Goal: Task Accomplishment & Management: Manage account settings

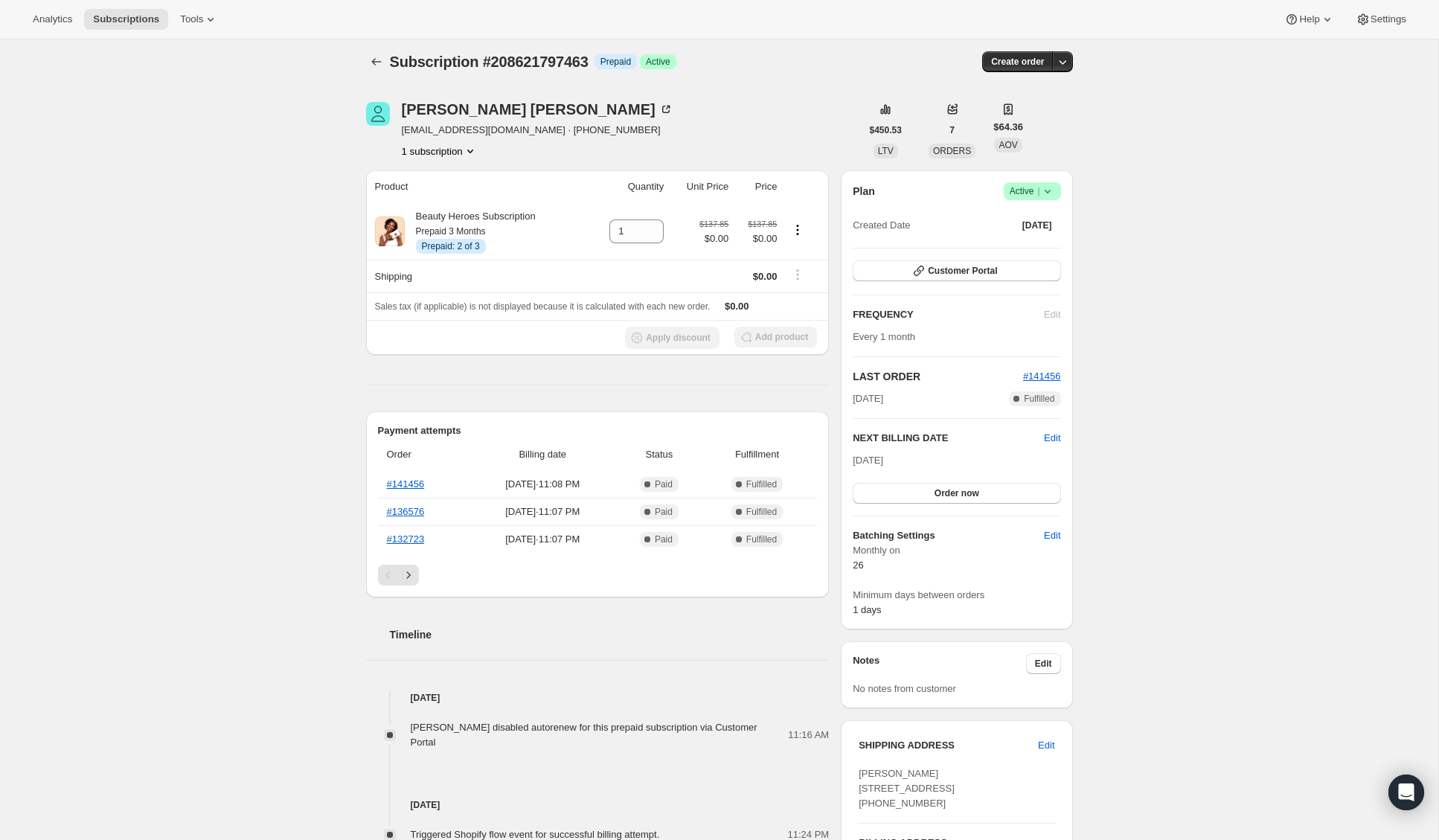
scroll to position [5, 0]
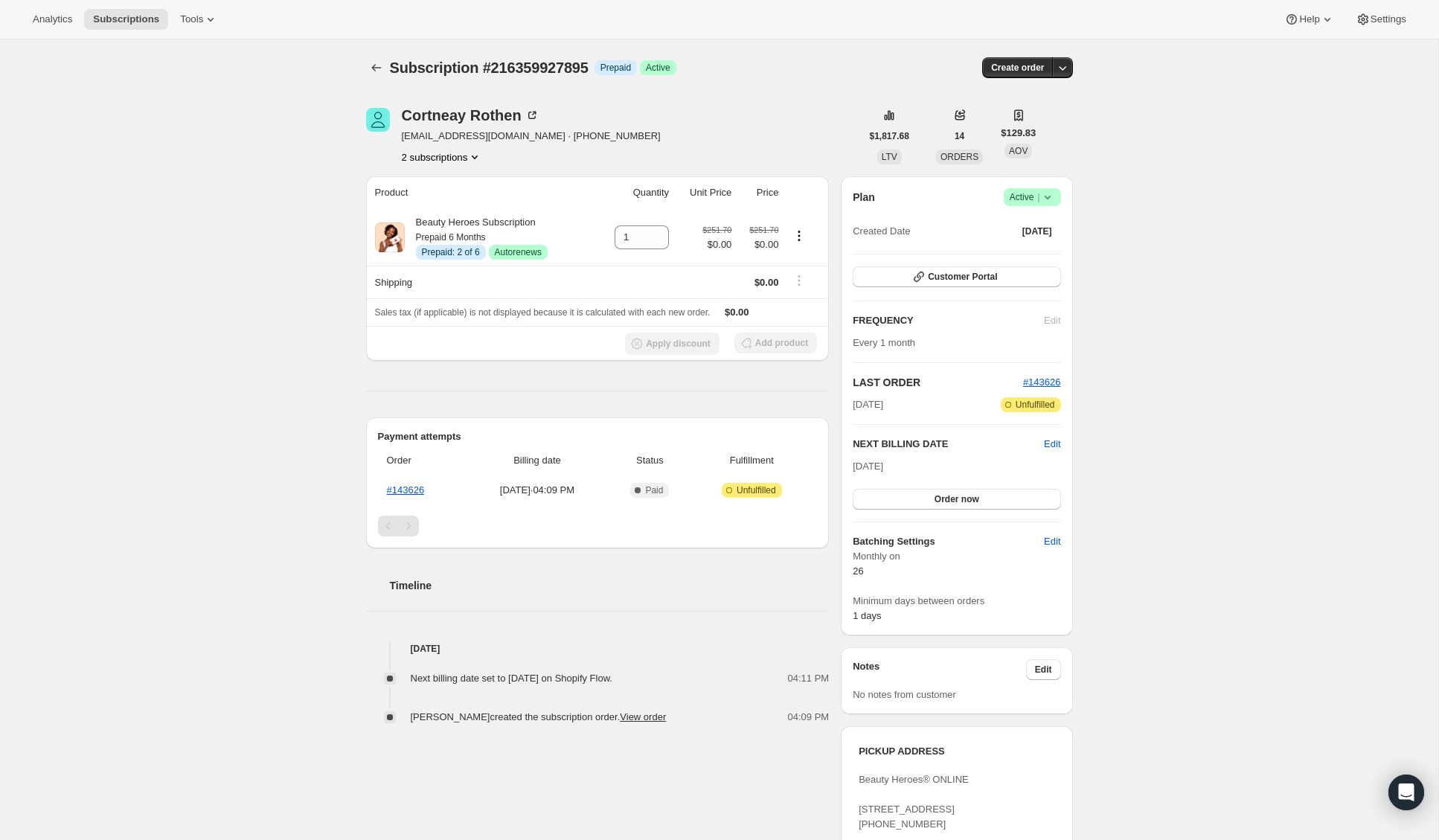
click at [442, 155] on button "2 subscriptions" at bounding box center [443, 156] width 81 height 15
click at [443, 192] on button "212384809047" at bounding box center [440, 185] width 118 height 24
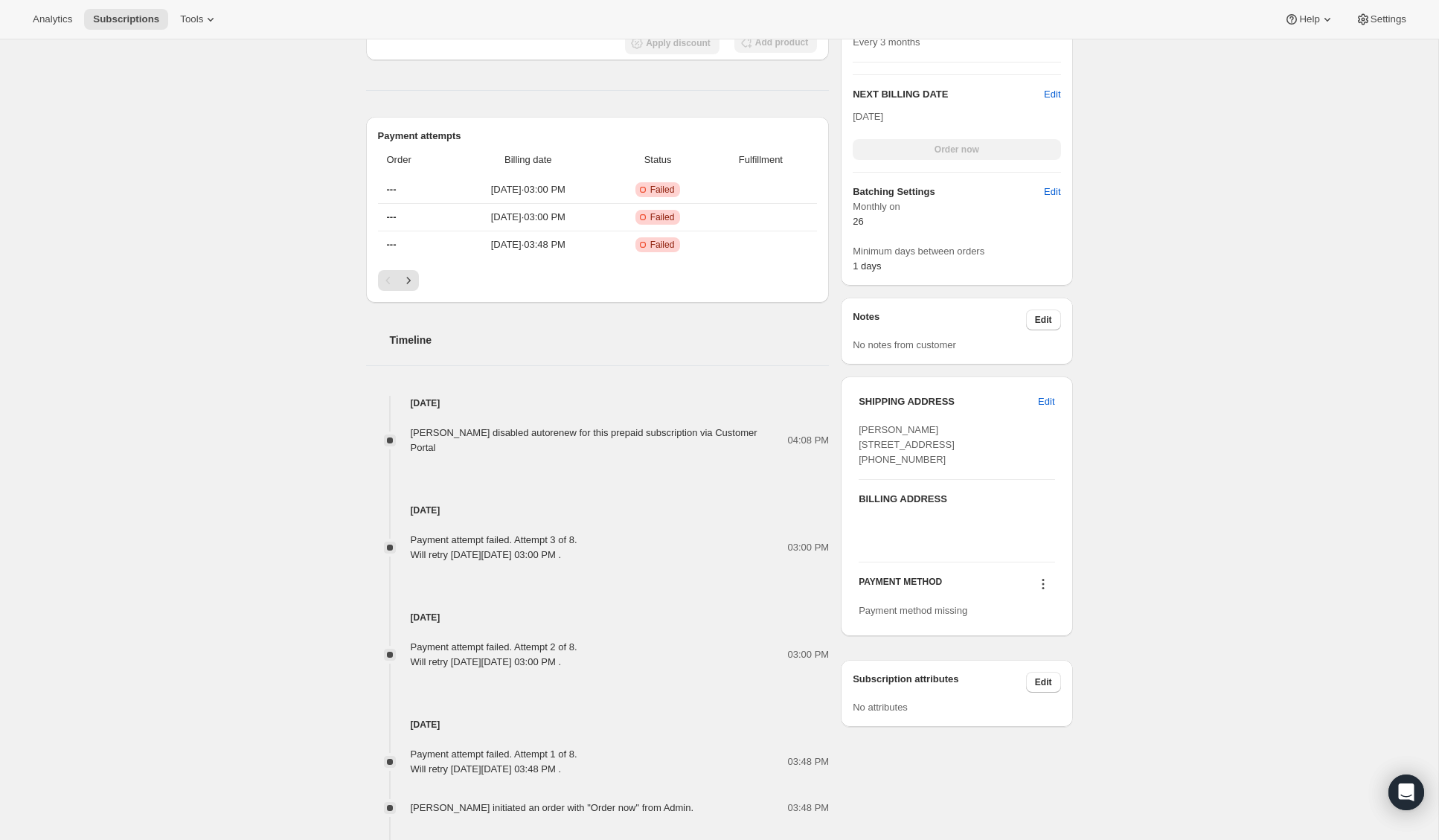
scroll to position [546, 0]
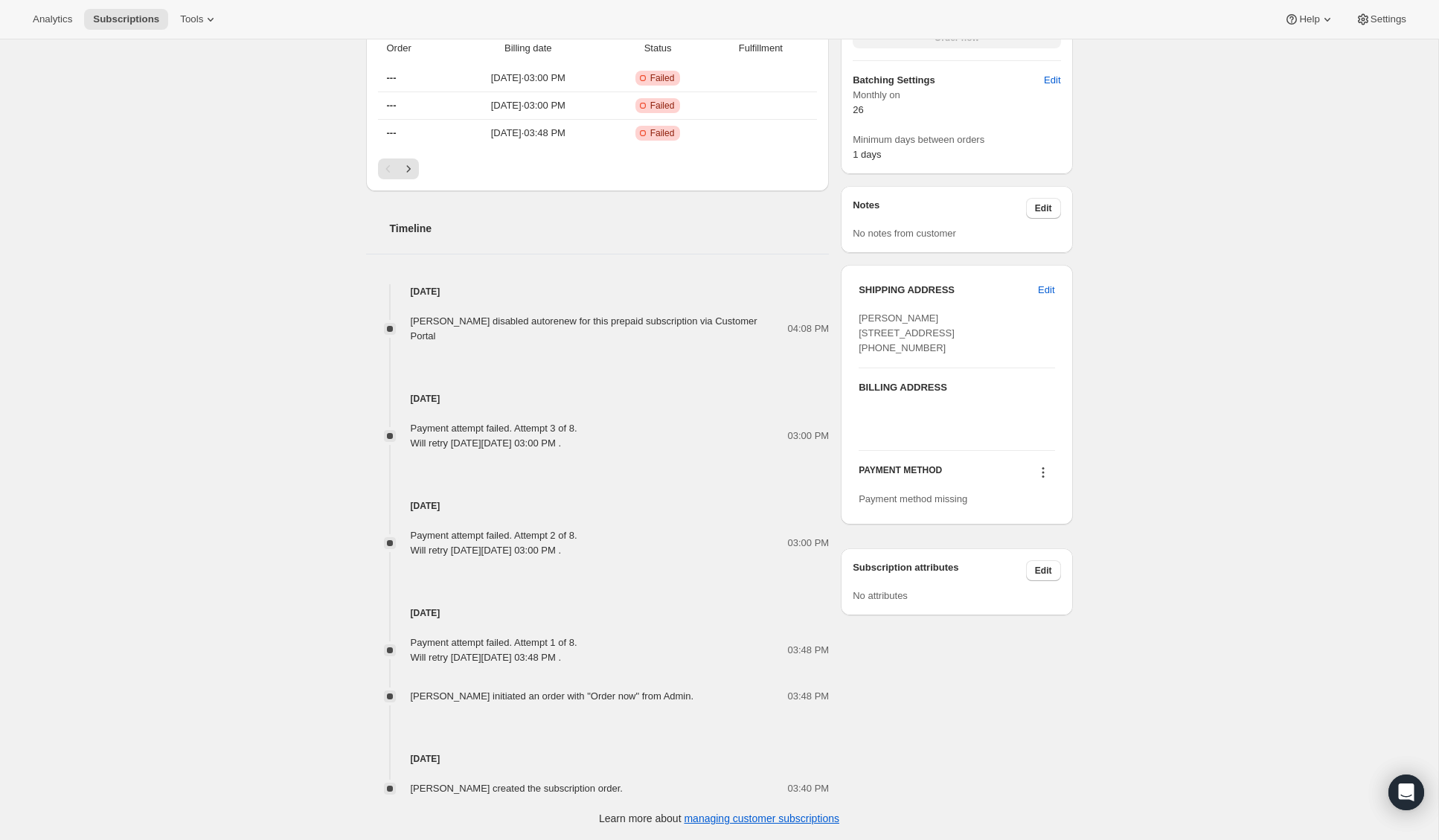
click at [1046, 485] on div at bounding box center [1043, 474] width 24 height 20
click at [1045, 480] on icon at bounding box center [1042, 472] width 15 height 15
click at [1044, 528] on span "Select payment method" at bounding box center [1040, 530] width 102 height 11
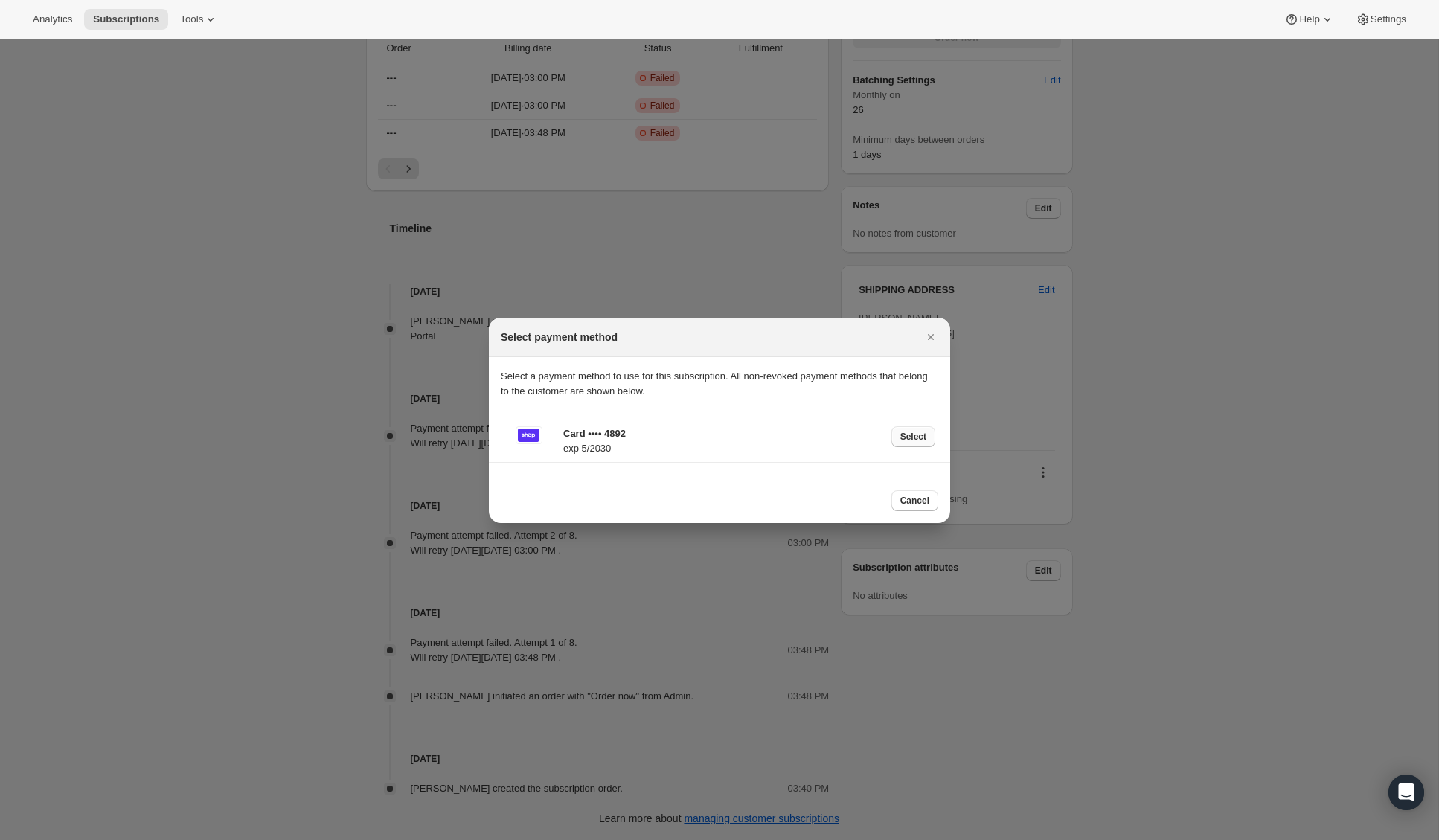
click at [912, 436] on span "Select" at bounding box center [914, 437] width 26 height 12
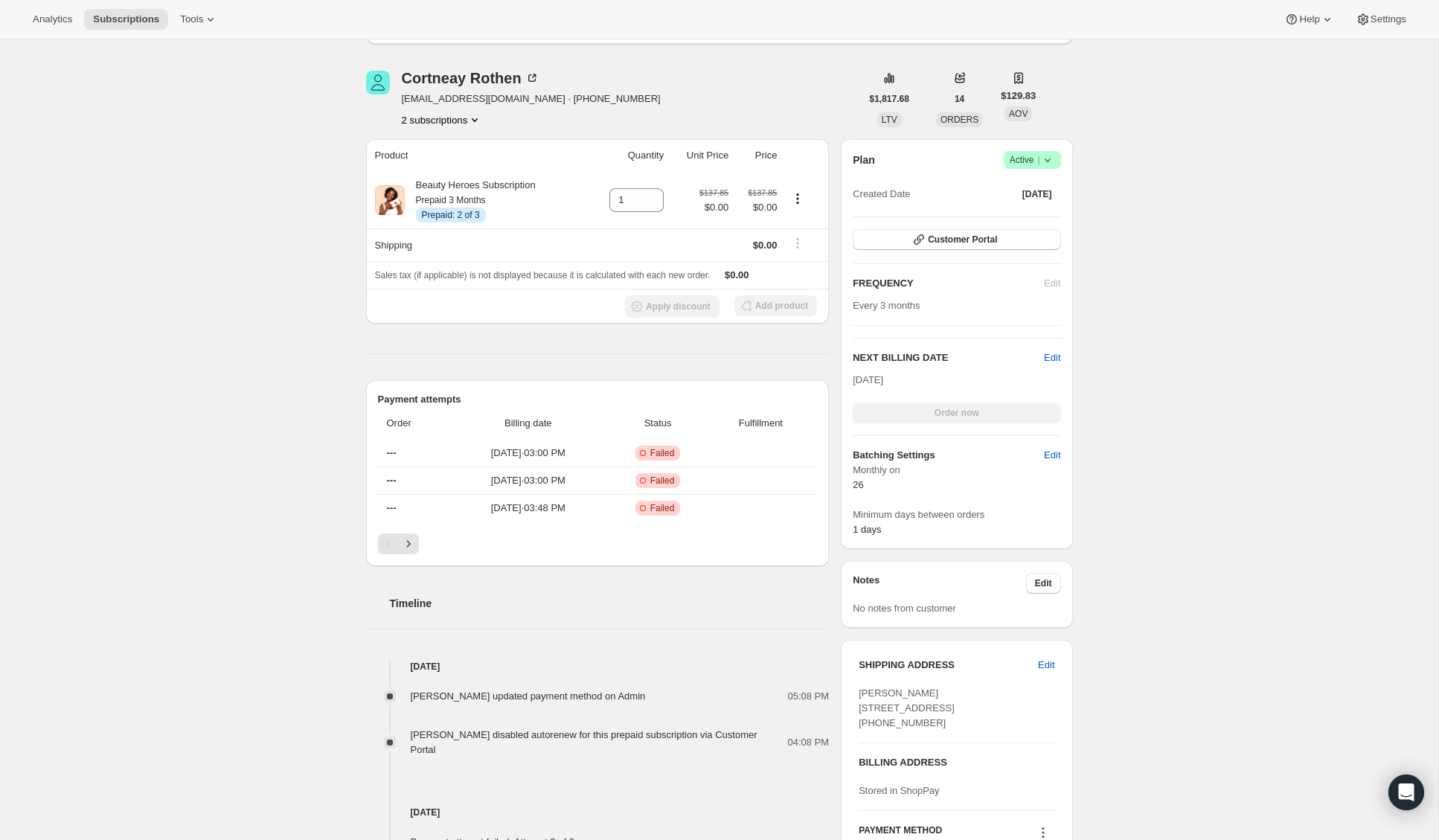
scroll to position [254, 0]
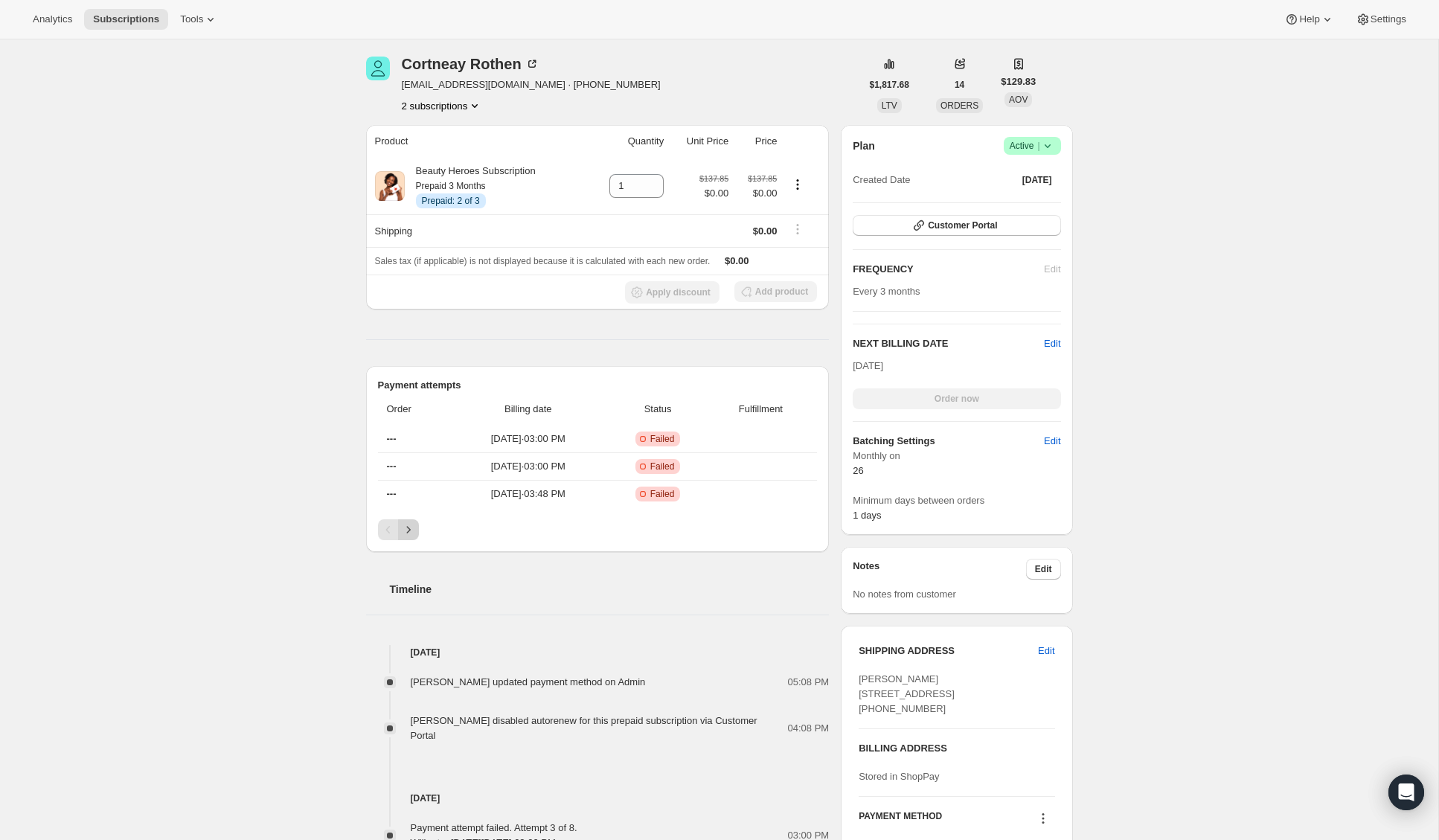
click at [414, 532] on icon "Next" at bounding box center [408, 529] width 15 height 15
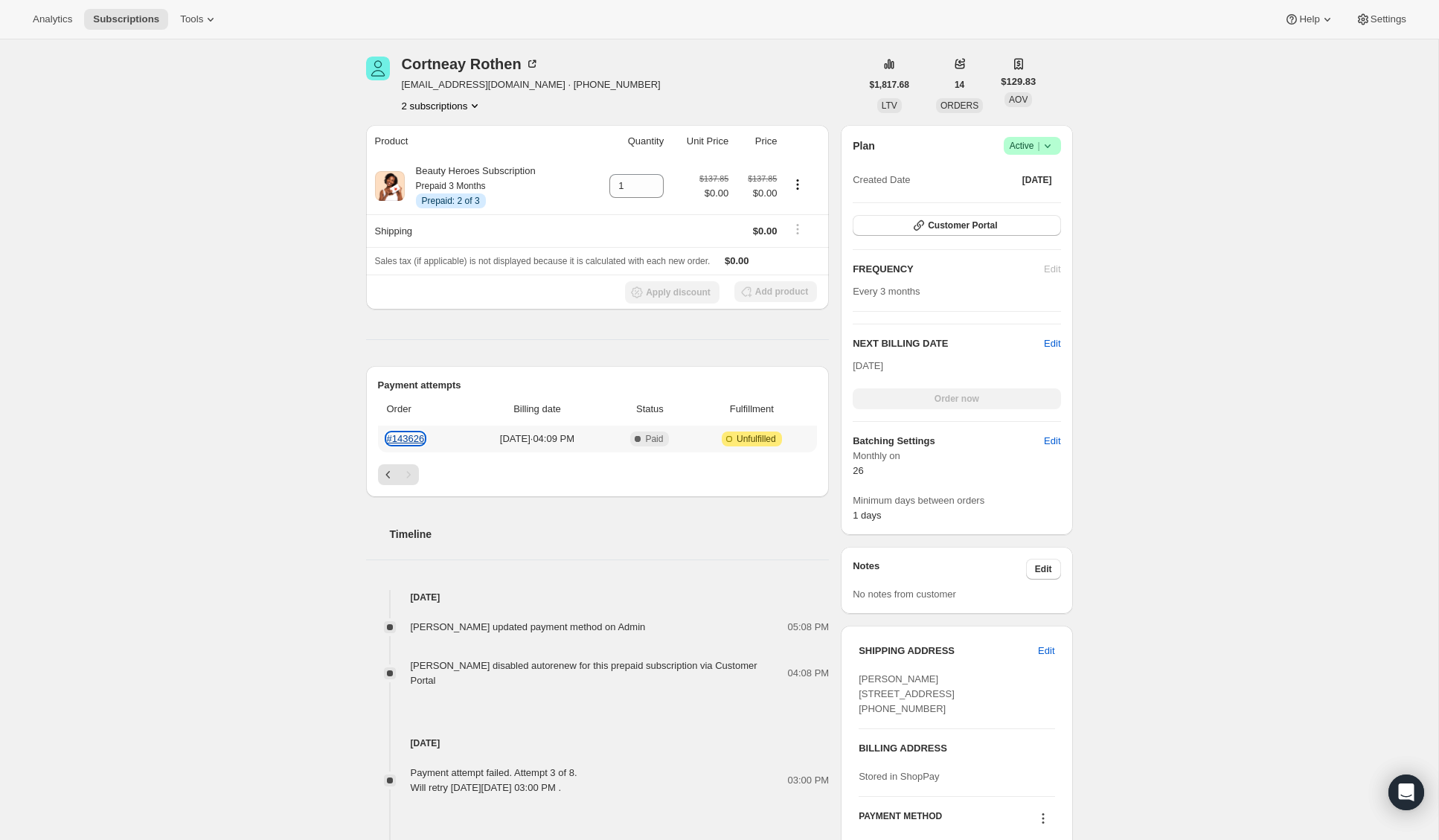
click at [408, 436] on link "#143626" at bounding box center [406, 438] width 38 height 11
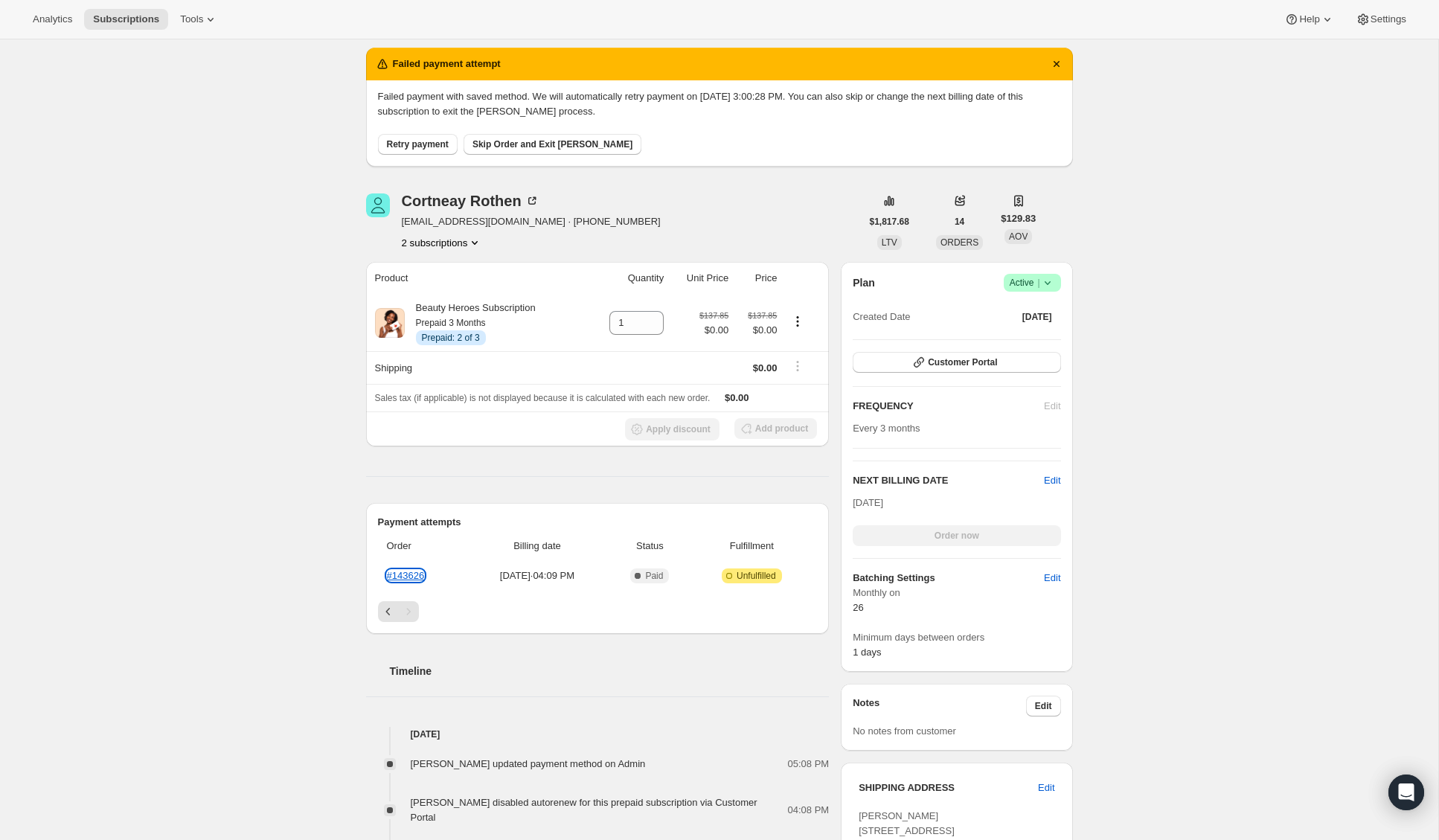
scroll to position [113, 0]
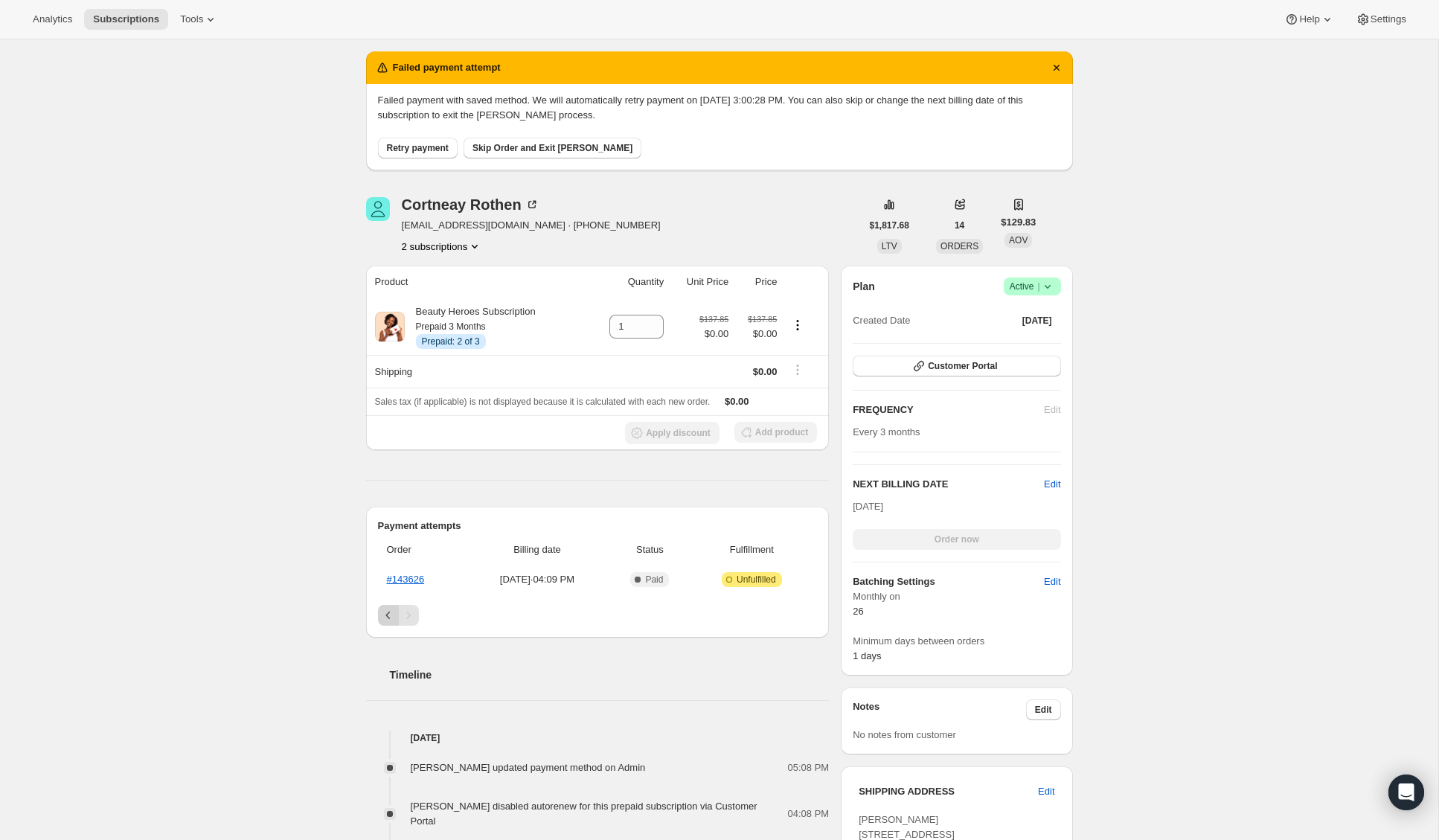
click at [383, 613] on icon "Previous" at bounding box center [388, 614] width 15 height 15
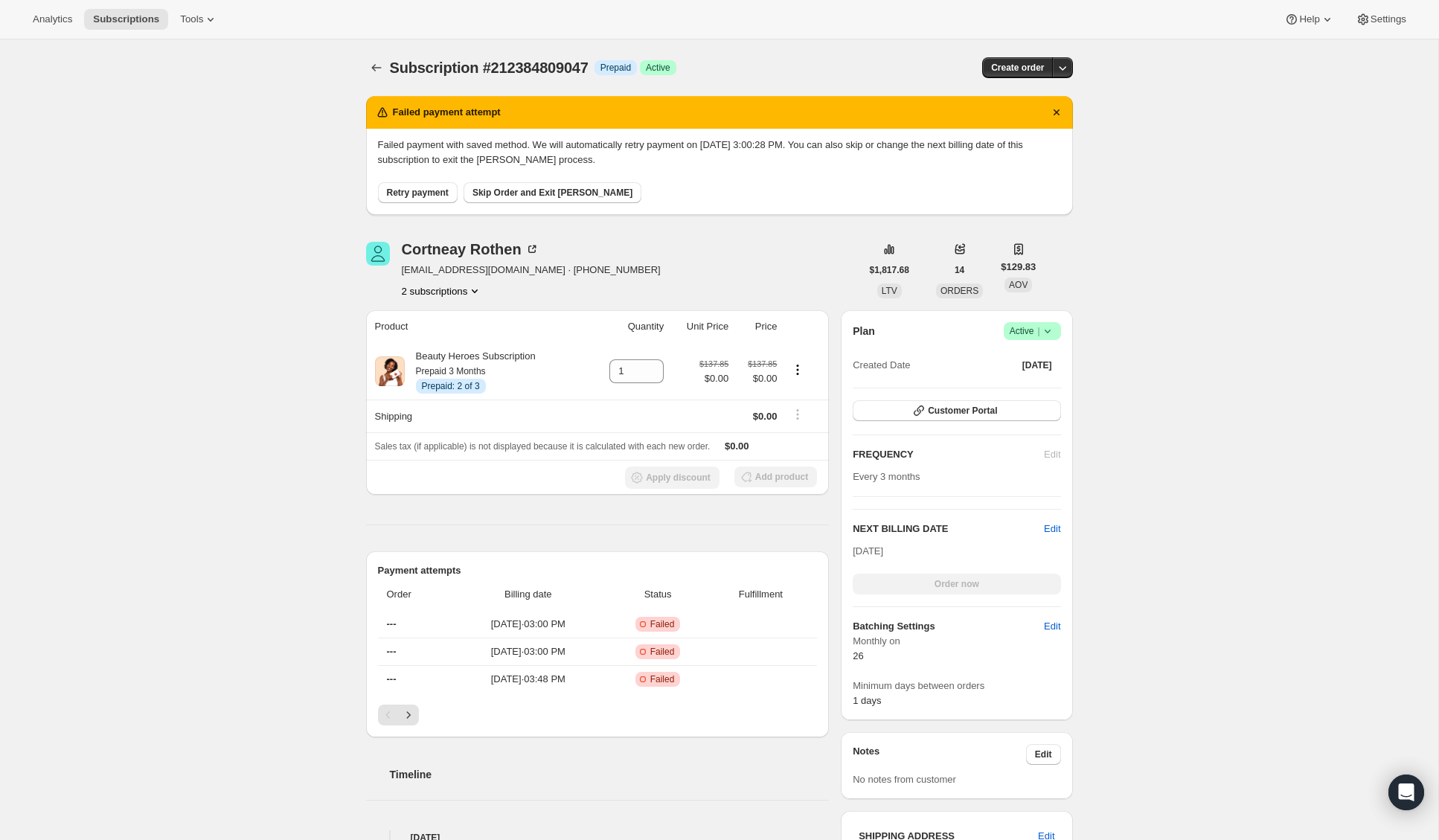
click at [424, 290] on button "2 subscriptions" at bounding box center [443, 290] width 81 height 15
click at [432, 340] on span "216359927895" at bounding box center [417, 344] width 65 height 11
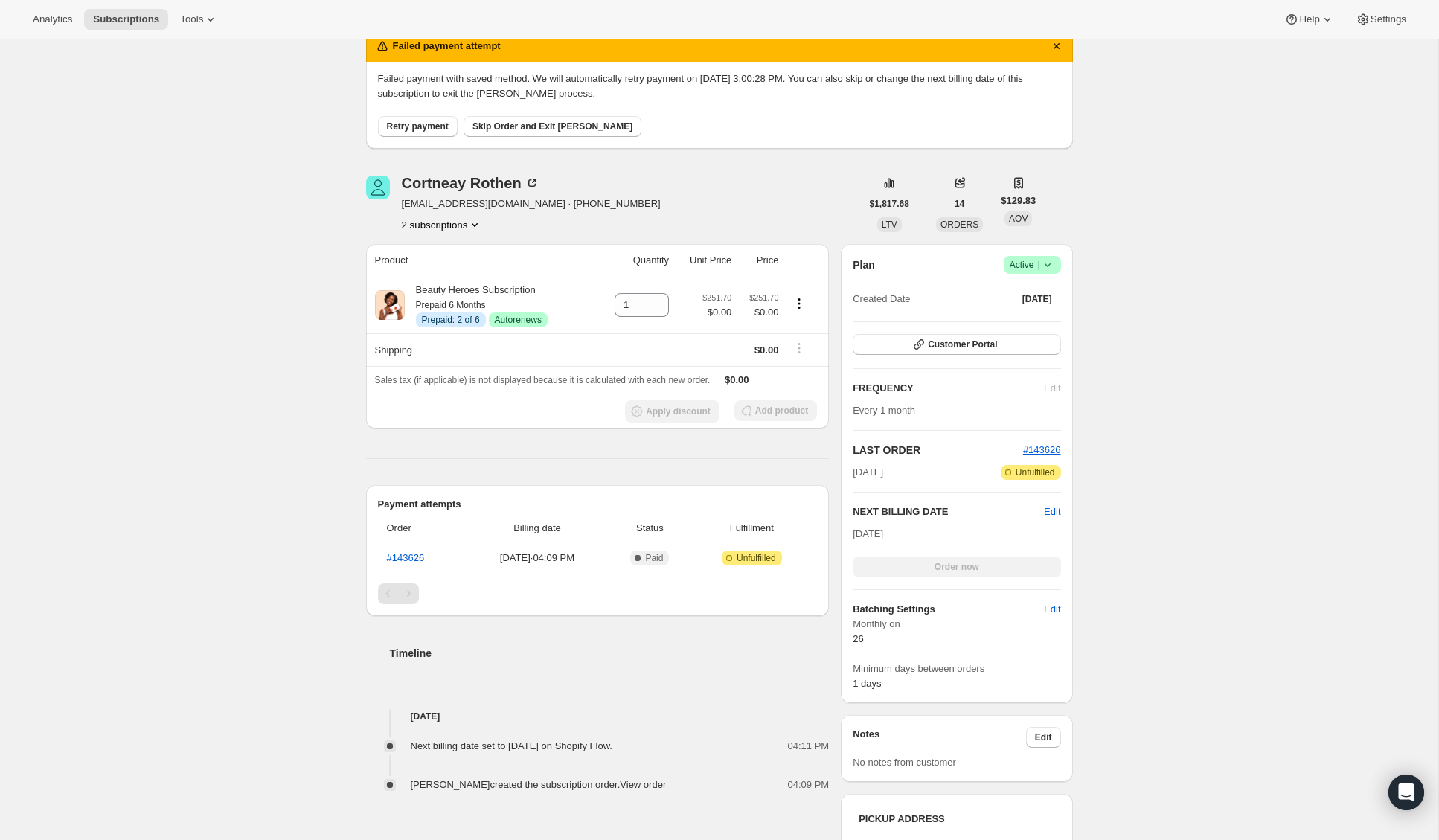
scroll to position [61, 0]
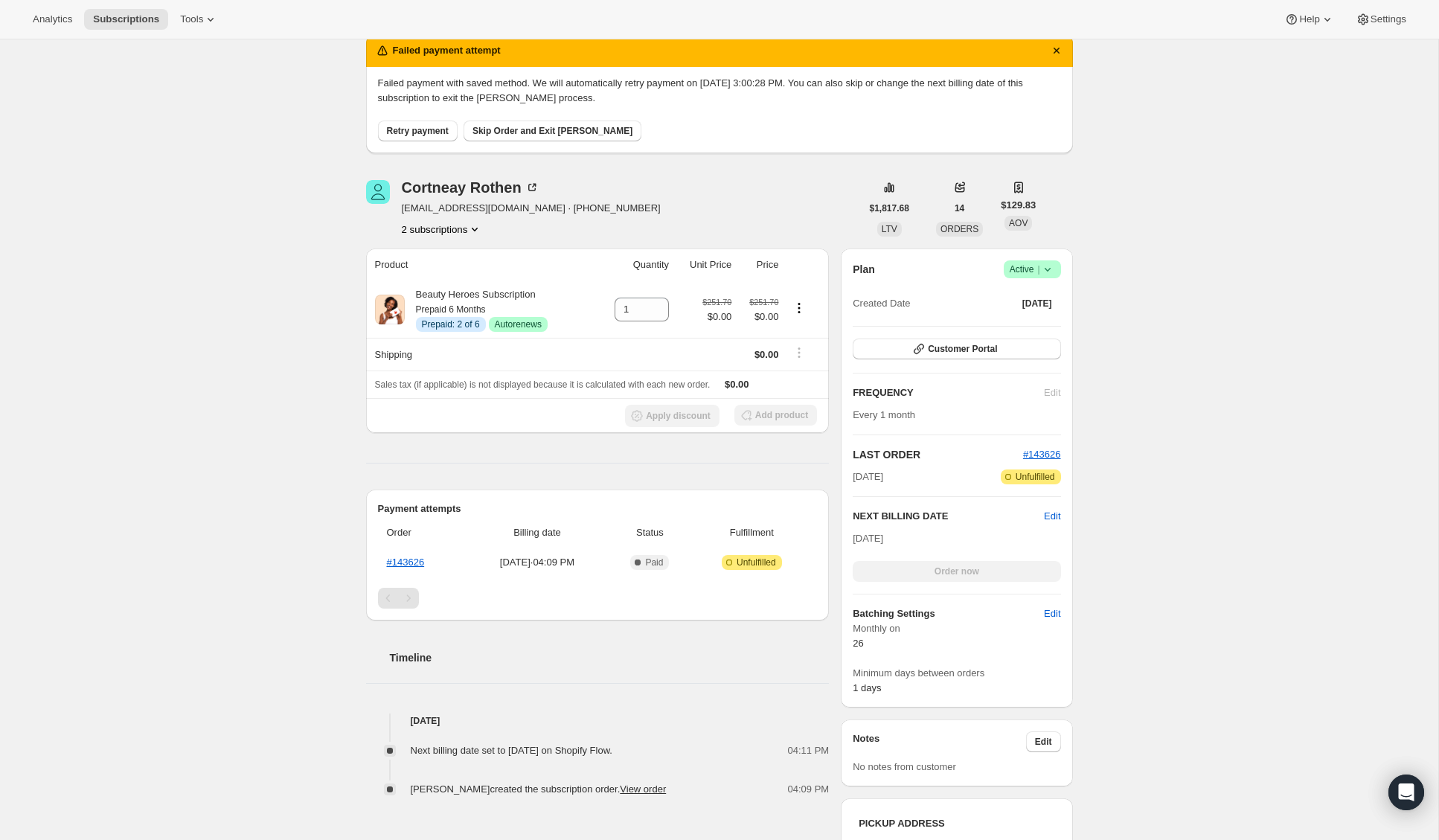
click at [457, 229] on button "2 subscriptions" at bounding box center [443, 229] width 81 height 15
click at [458, 254] on span "212384809047" at bounding box center [440, 257] width 109 height 15
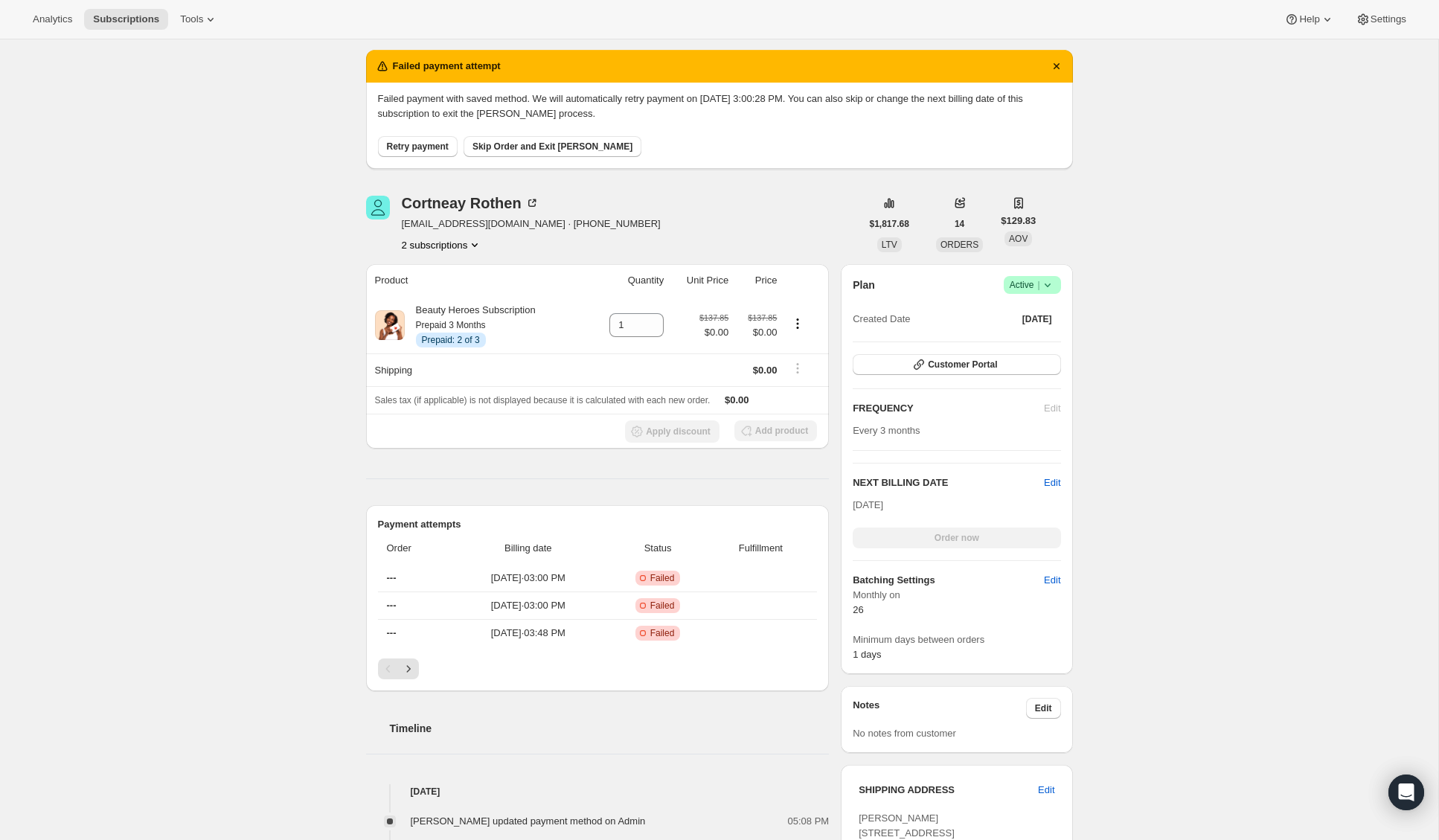
scroll to position [195, 0]
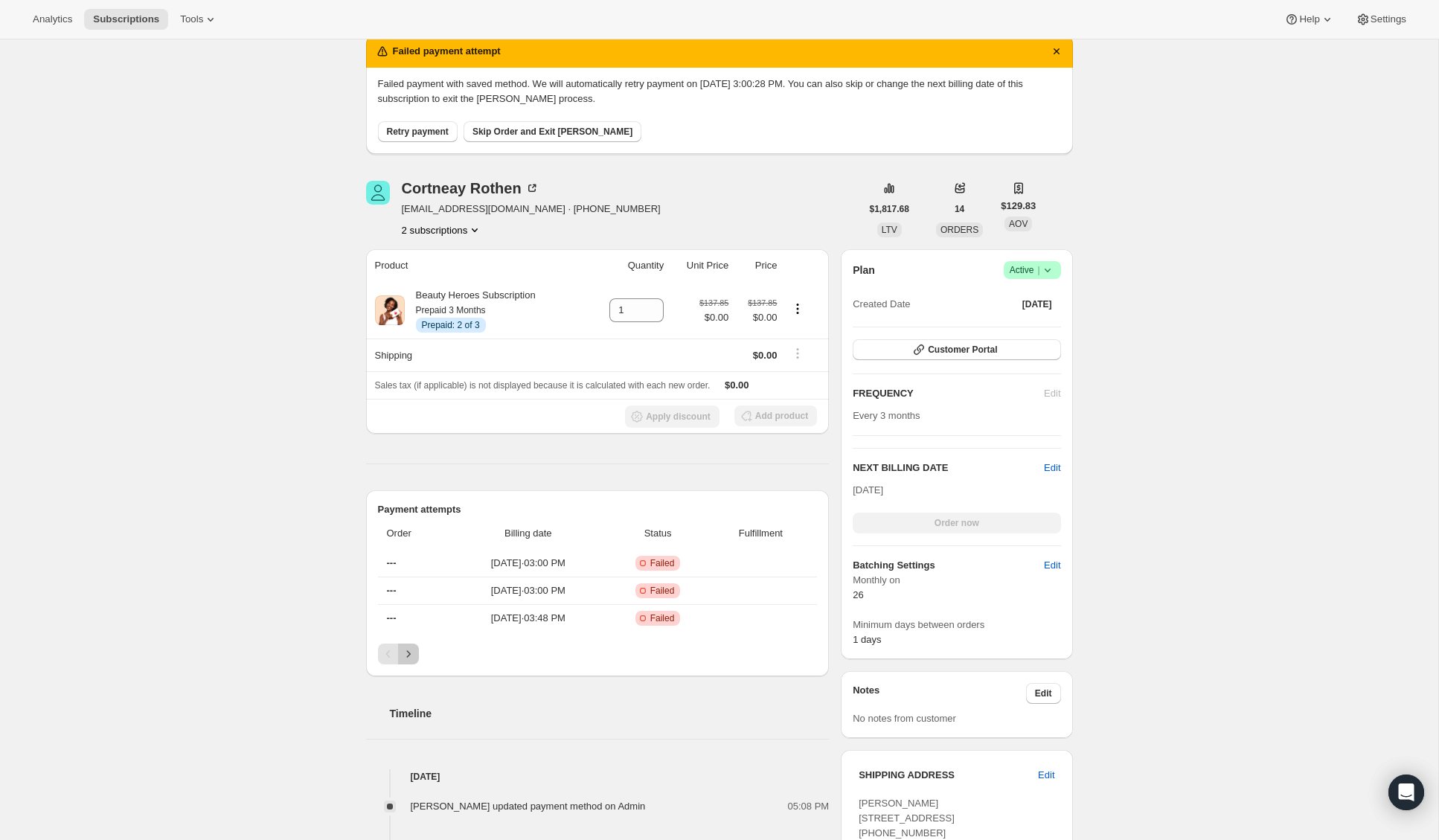
click at [410, 654] on icon "Next" at bounding box center [408, 653] width 15 height 15
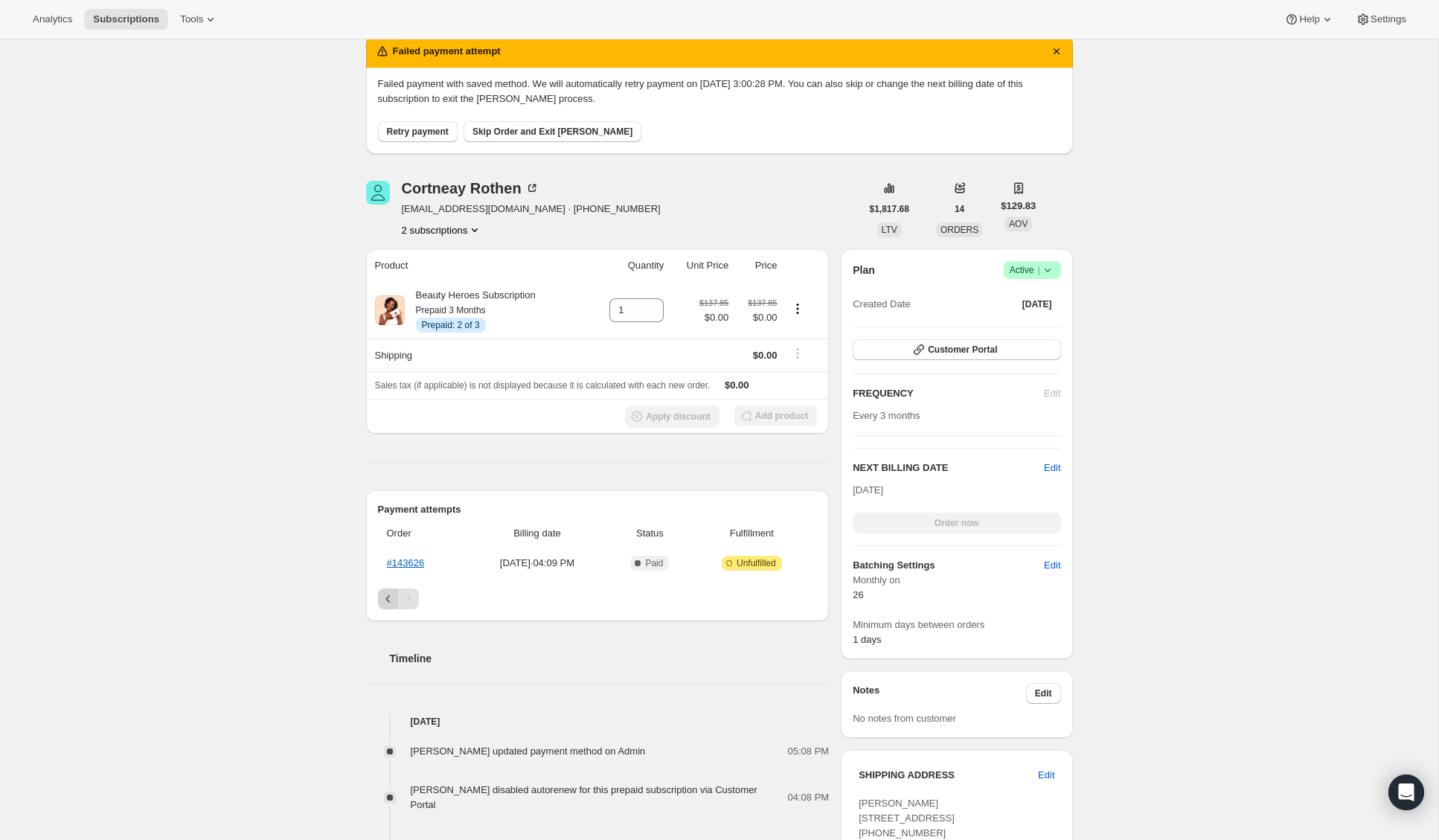
click at [382, 595] on icon "Previous" at bounding box center [388, 598] width 15 height 15
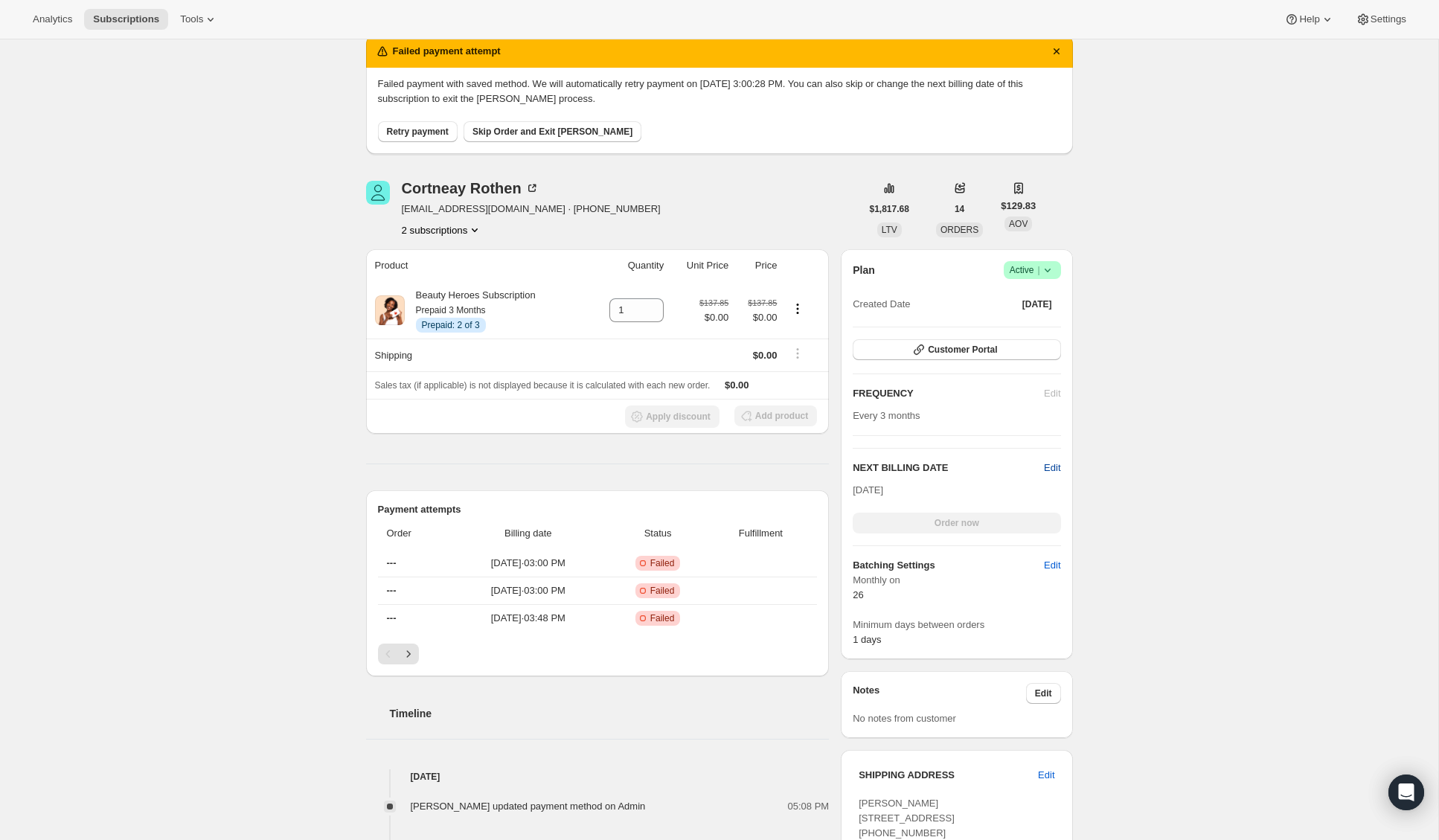
click at [1047, 469] on span "Edit" at bounding box center [1052, 468] width 16 height 15
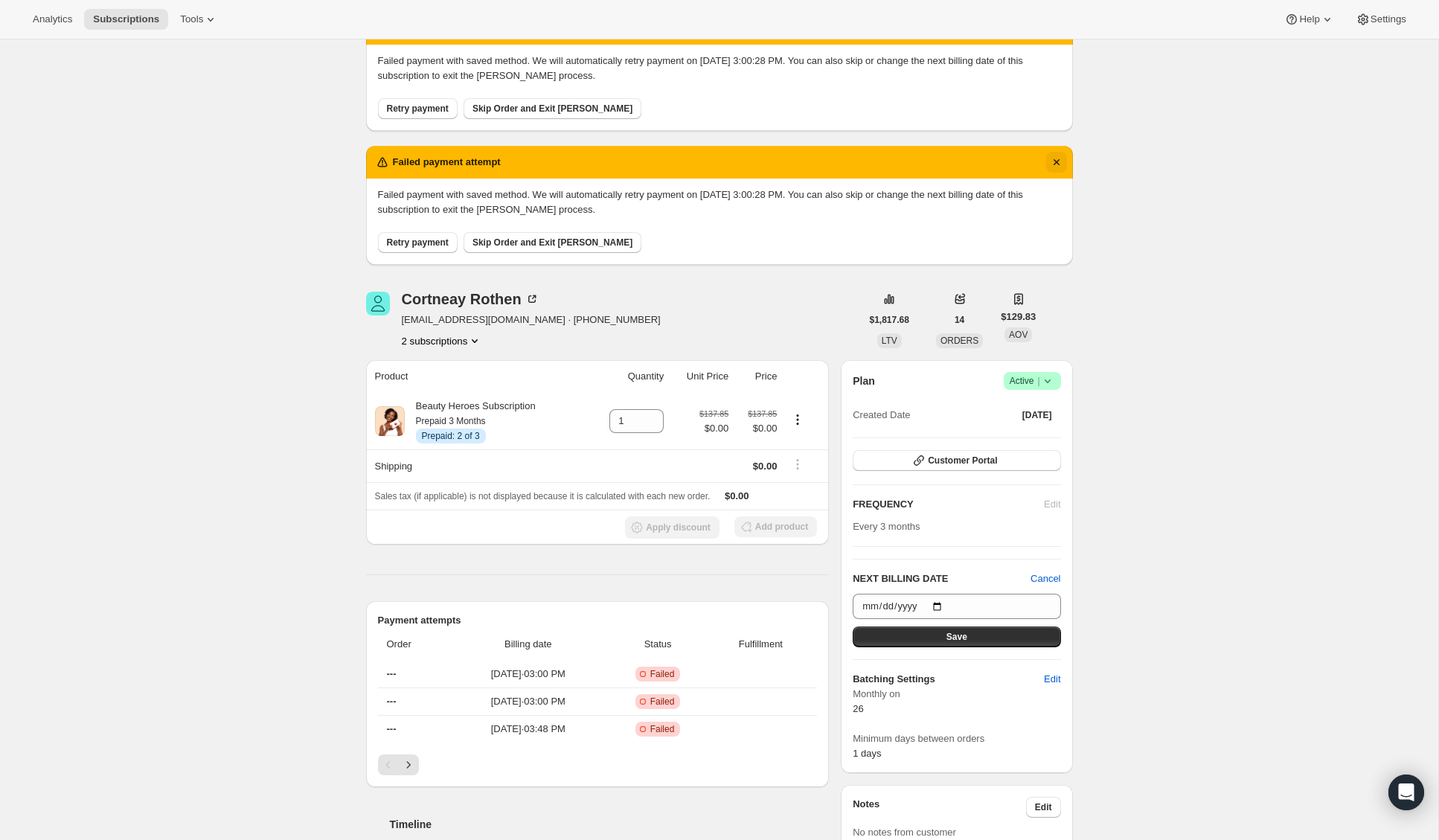
click at [1054, 161] on icon "Dismiss notification" at bounding box center [1055, 162] width 6 height 6
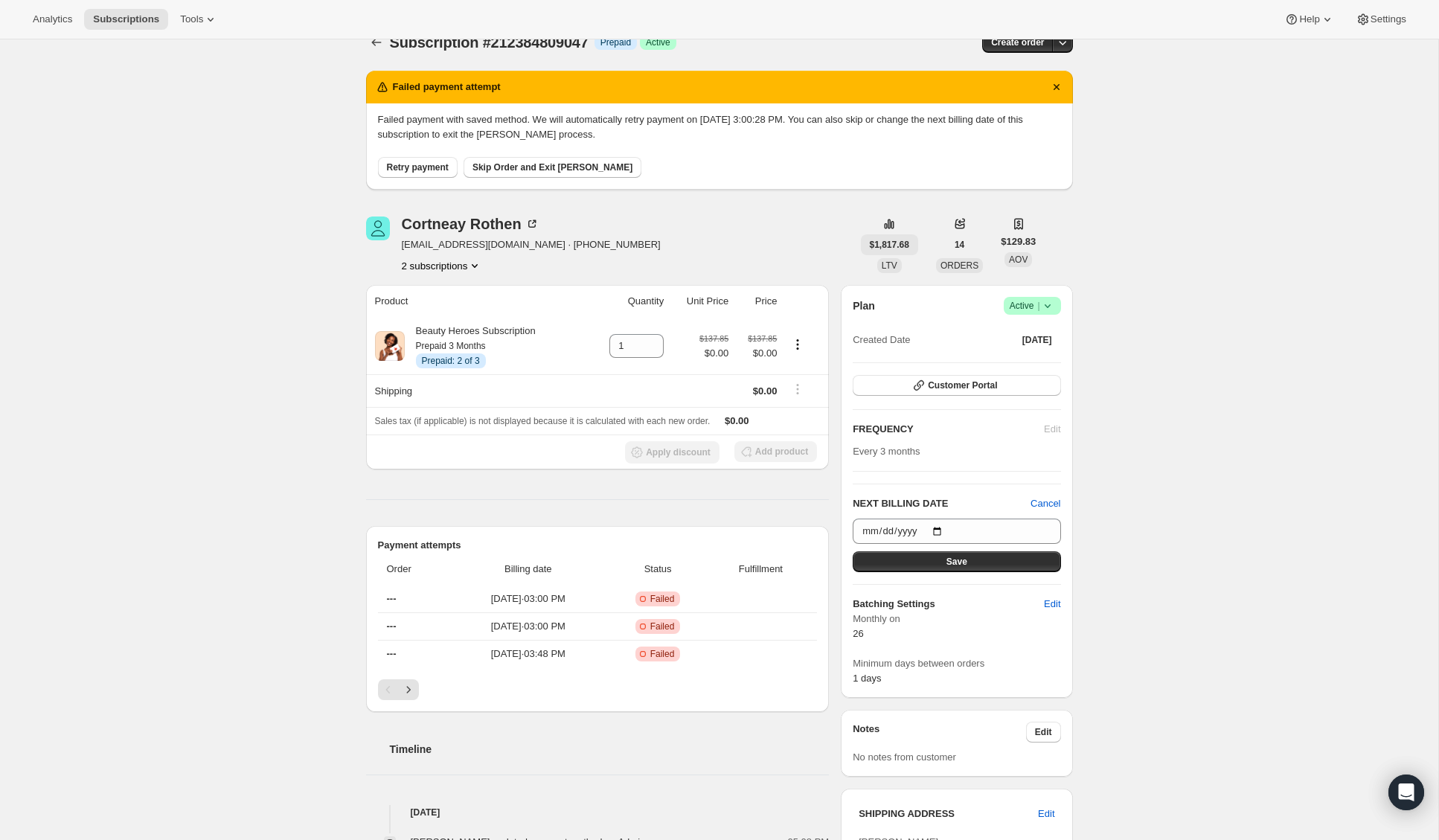
scroll to position [0, 0]
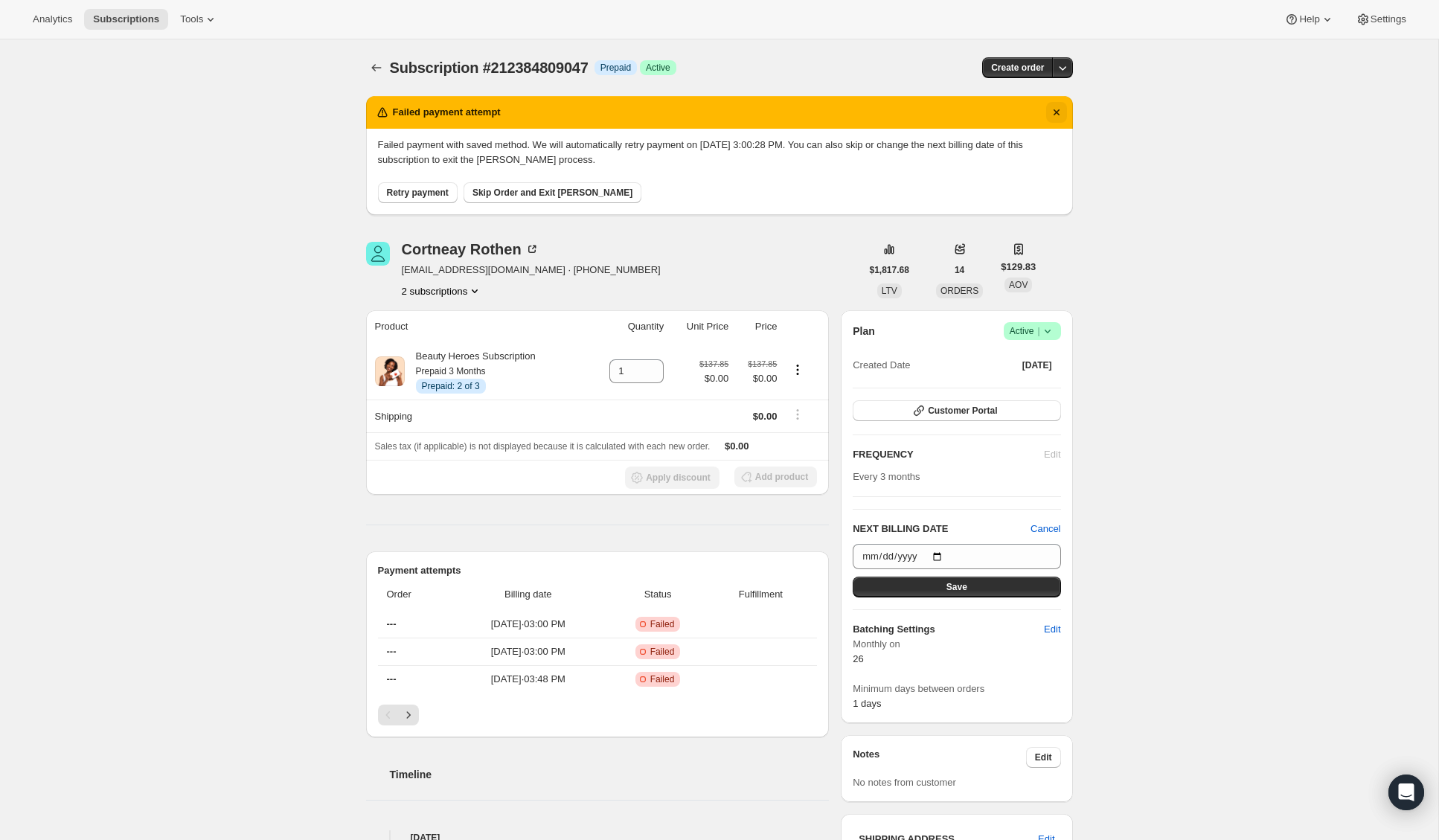
click at [1053, 109] on icon "Dismiss notification" at bounding box center [1056, 111] width 15 height 15
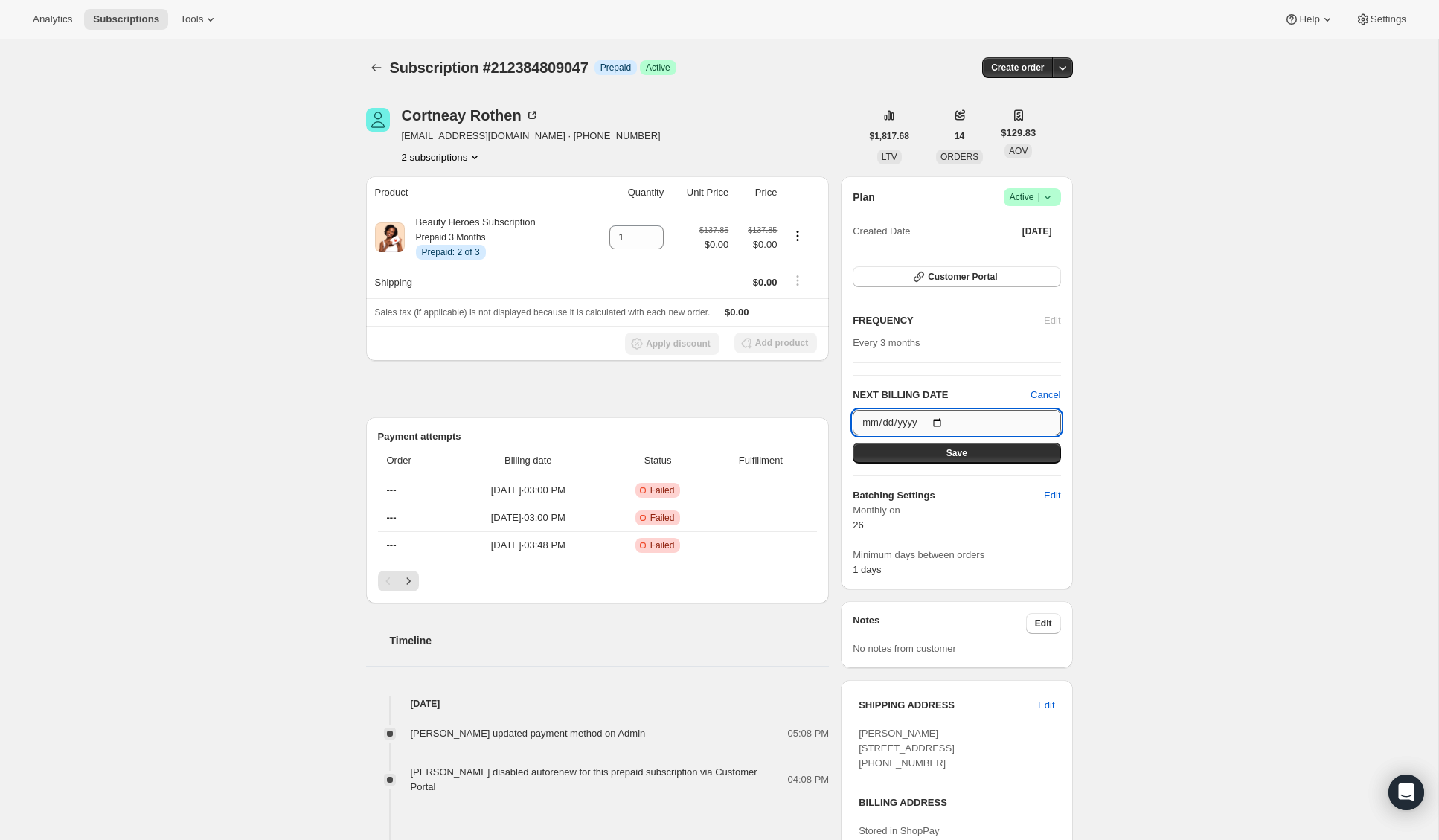
click at [943, 417] on input "2025-12-26" at bounding box center [957, 422] width 207 height 25
type input "2025-09-20"
click at [991, 455] on button "Save" at bounding box center [957, 453] width 207 height 21
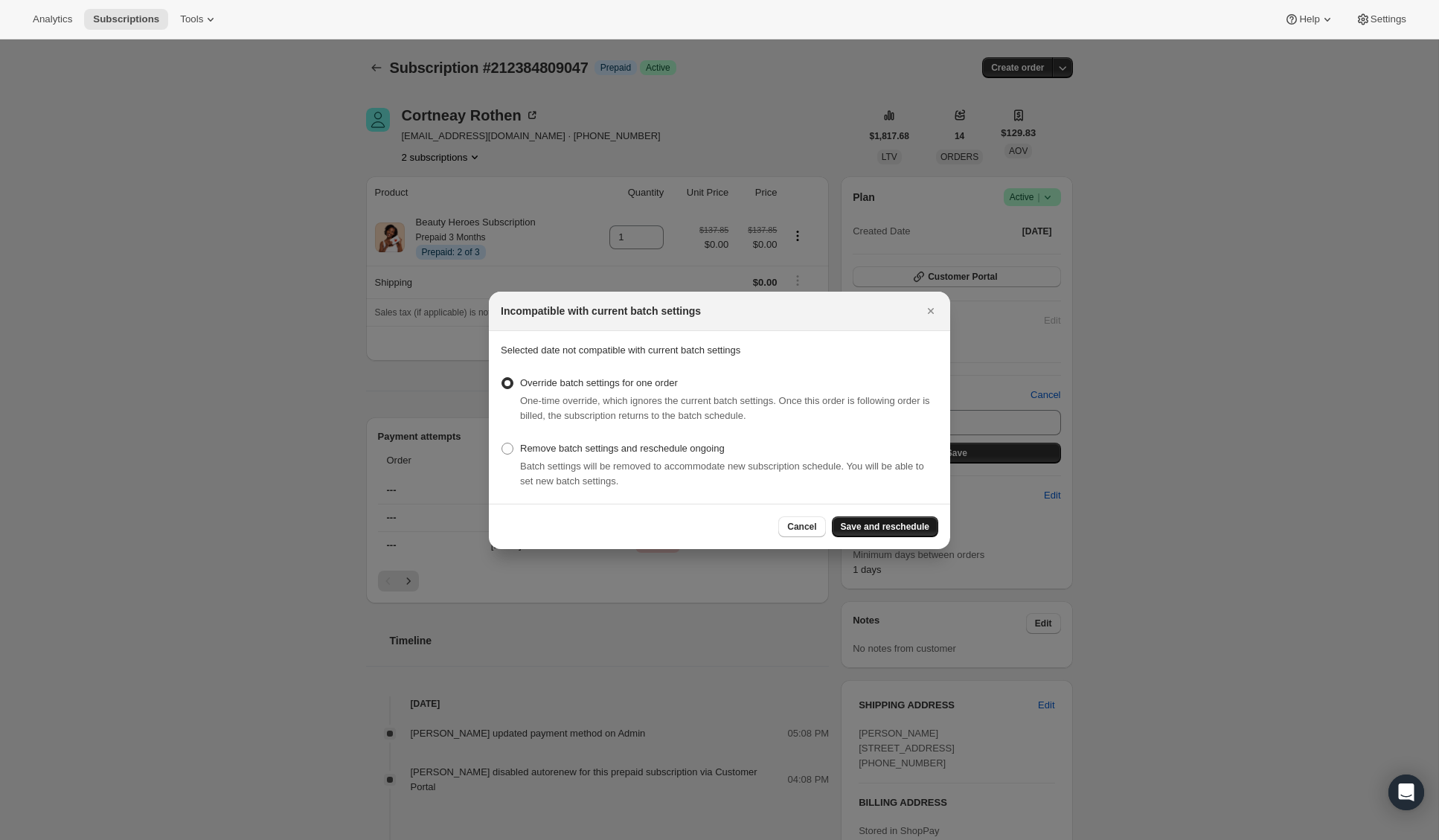
click at [866, 525] on span "Save and reschedule" at bounding box center [885, 527] width 88 height 12
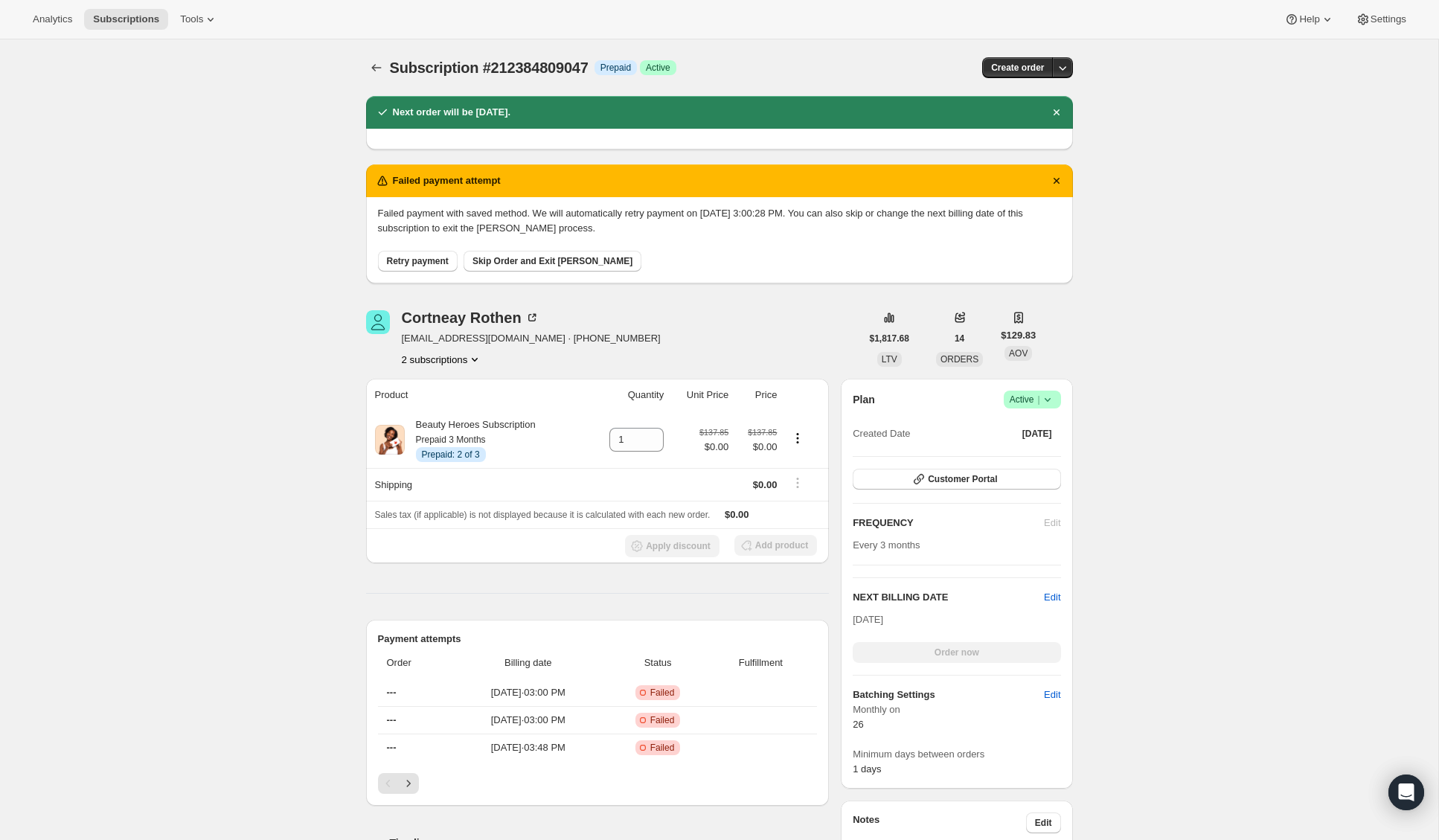
click at [510, 265] on span "Skip Order and Exit Dunning" at bounding box center [552, 261] width 160 height 12
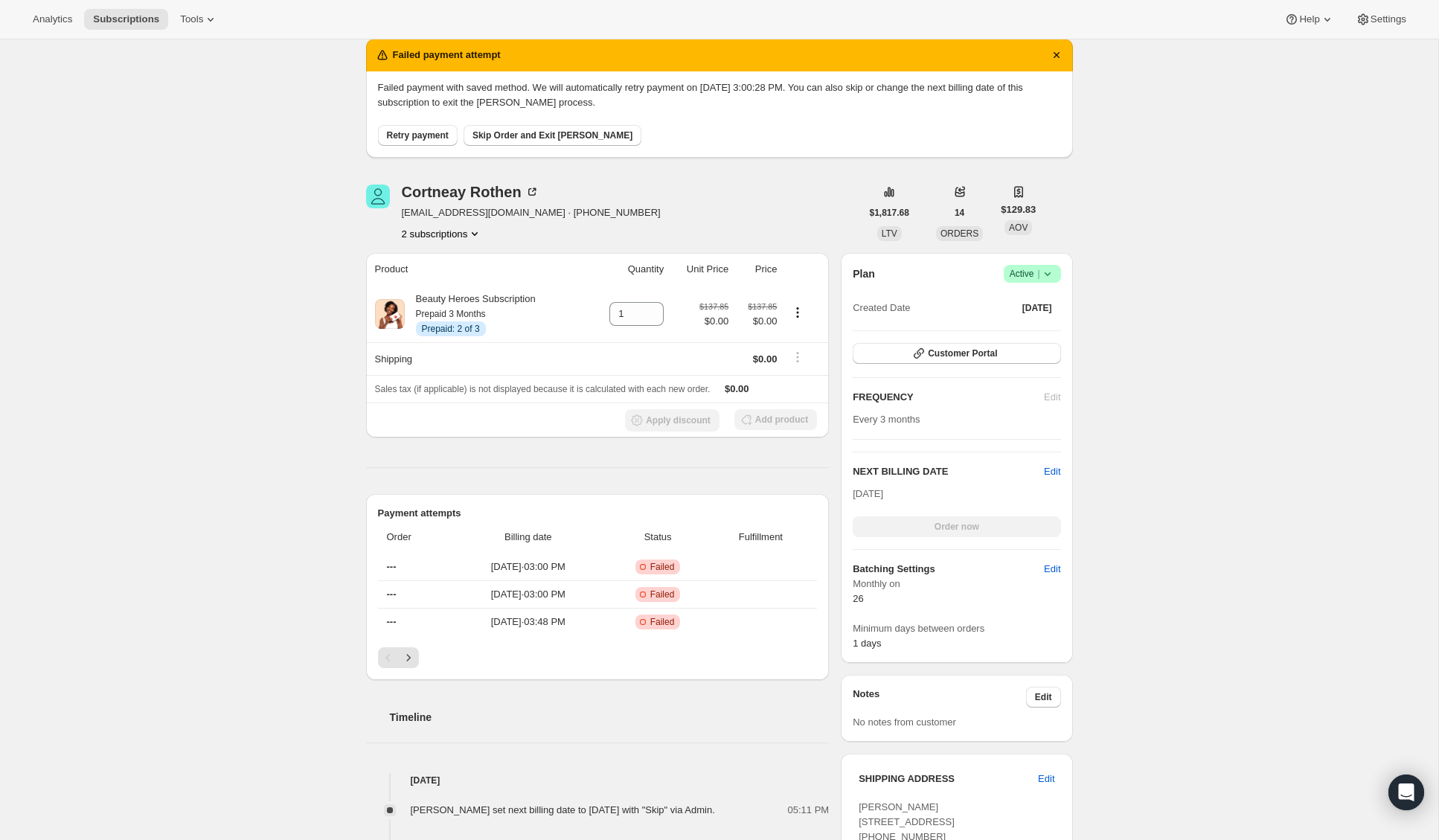
scroll to position [247, 0]
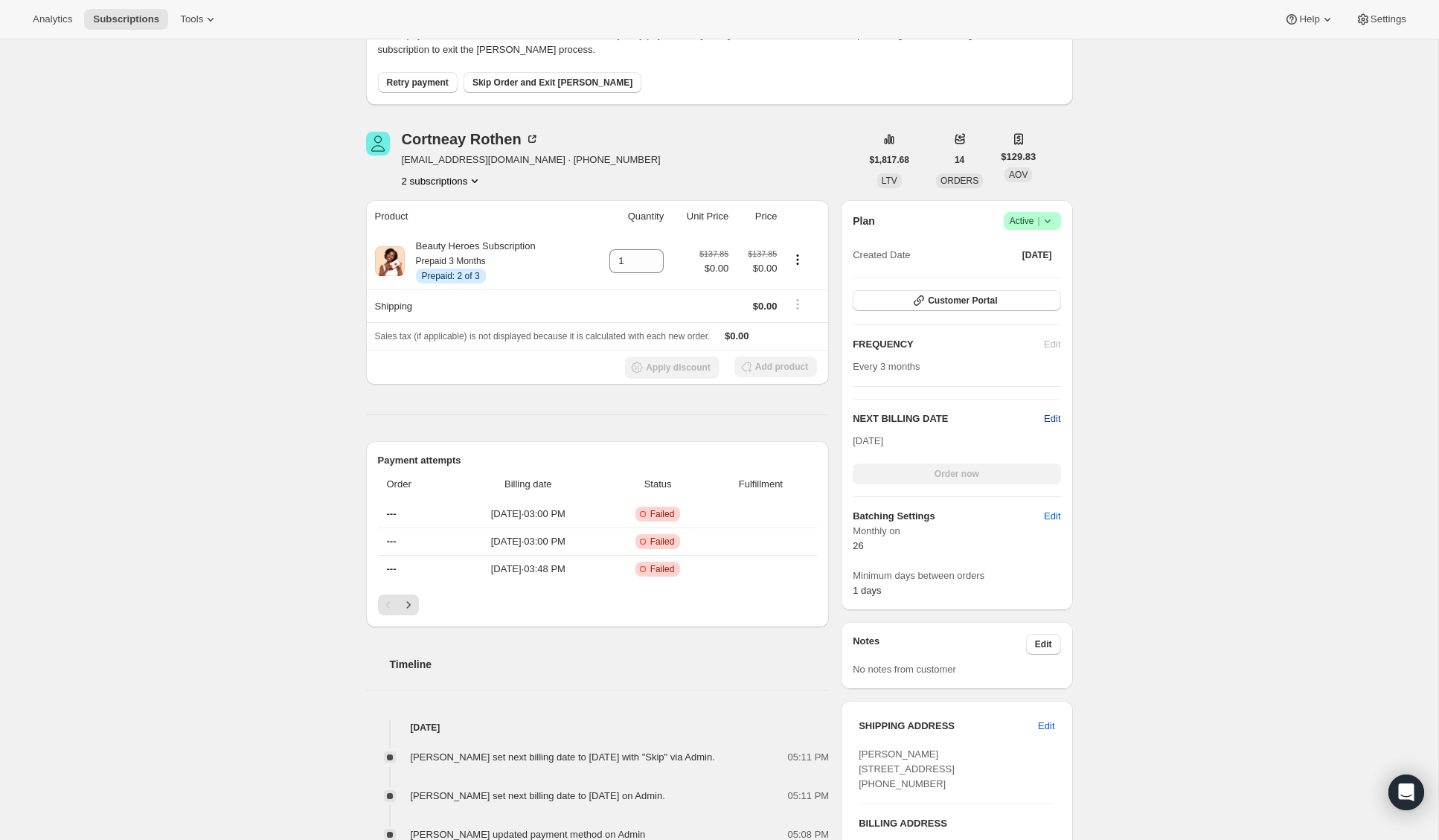
click at [1054, 420] on span "Edit" at bounding box center [1052, 418] width 16 height 15
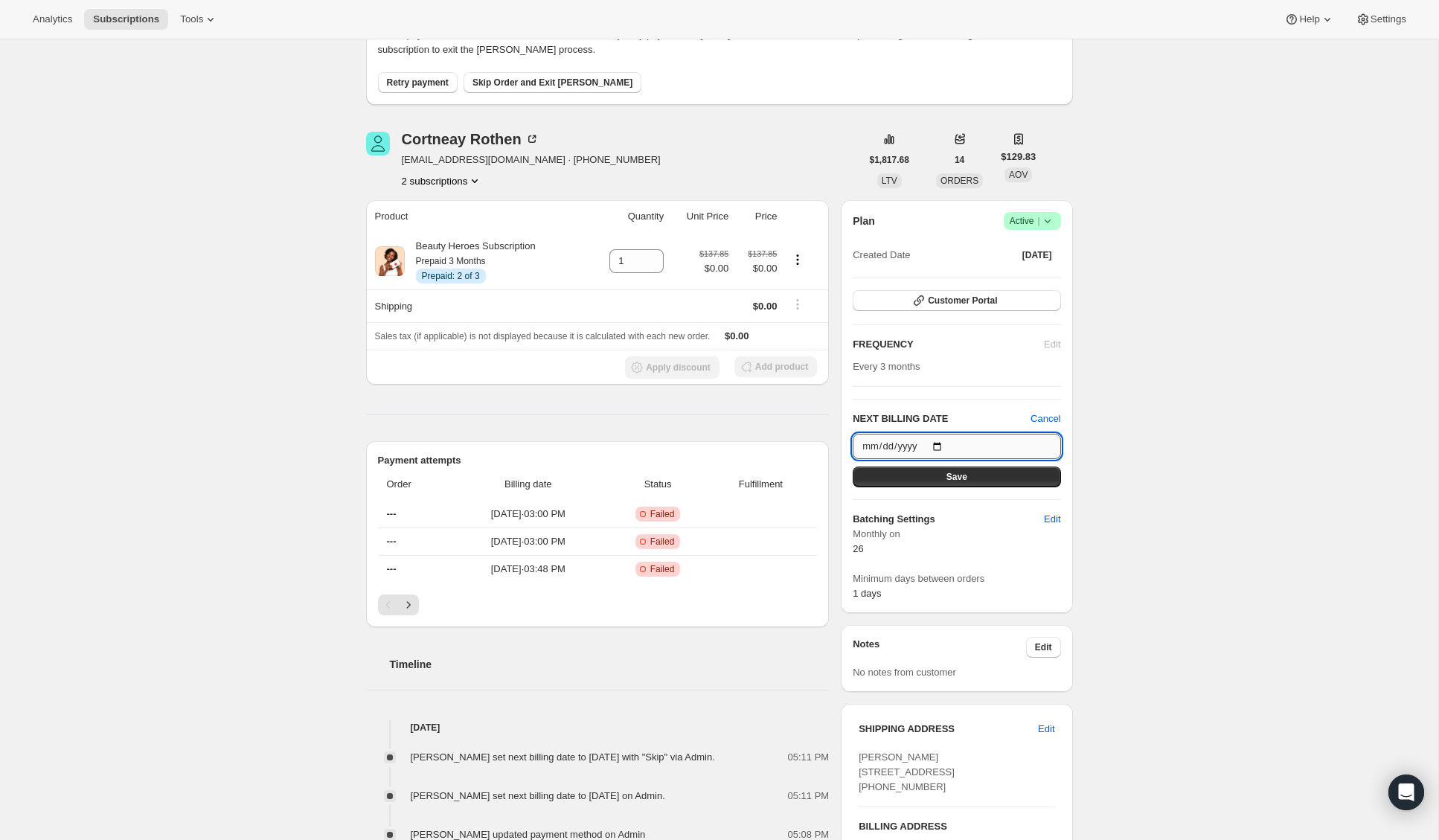
click at [941, 449] on input "2026-03-26" at bounding box center [957, 446] width 207 height 25
type input "2025-09-20"
click at [1002, 480] on button "Save" at bounding box center [957, 477] width 207 height 21
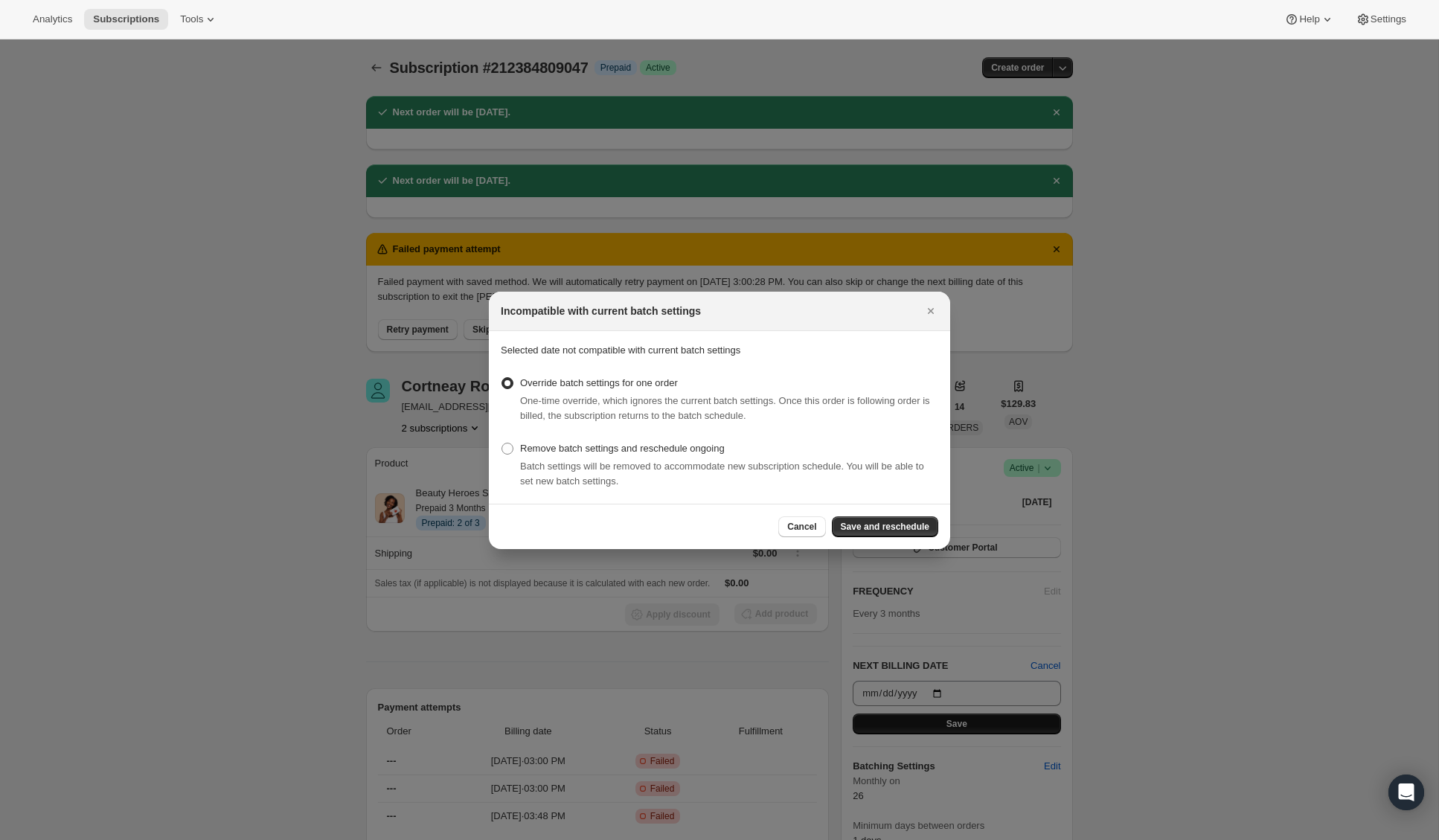
scroll to position [0, 0]
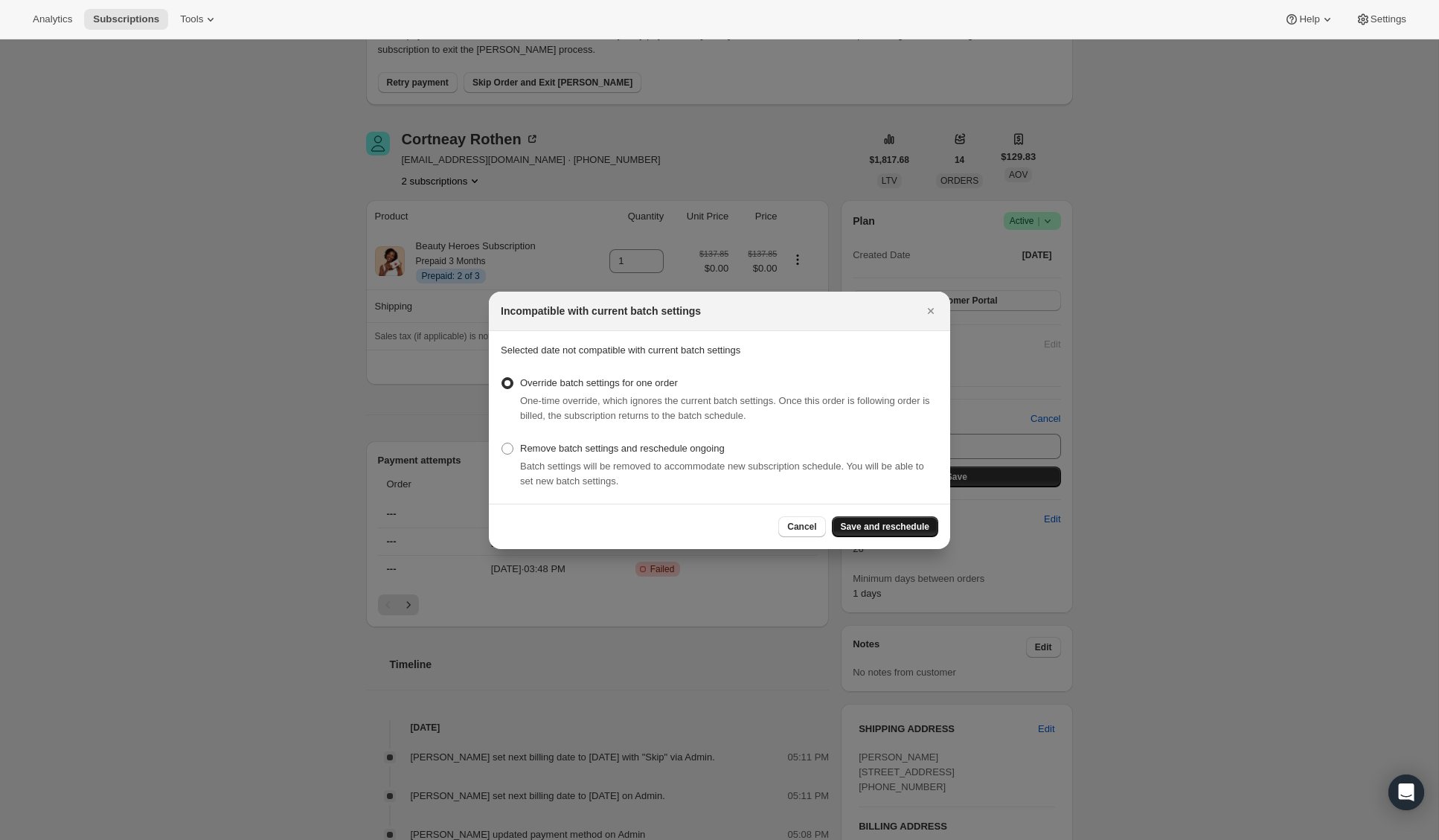
click at [859, 525] on span "Save and reschedule" at bounding box center [885, 527] width 88 height 12
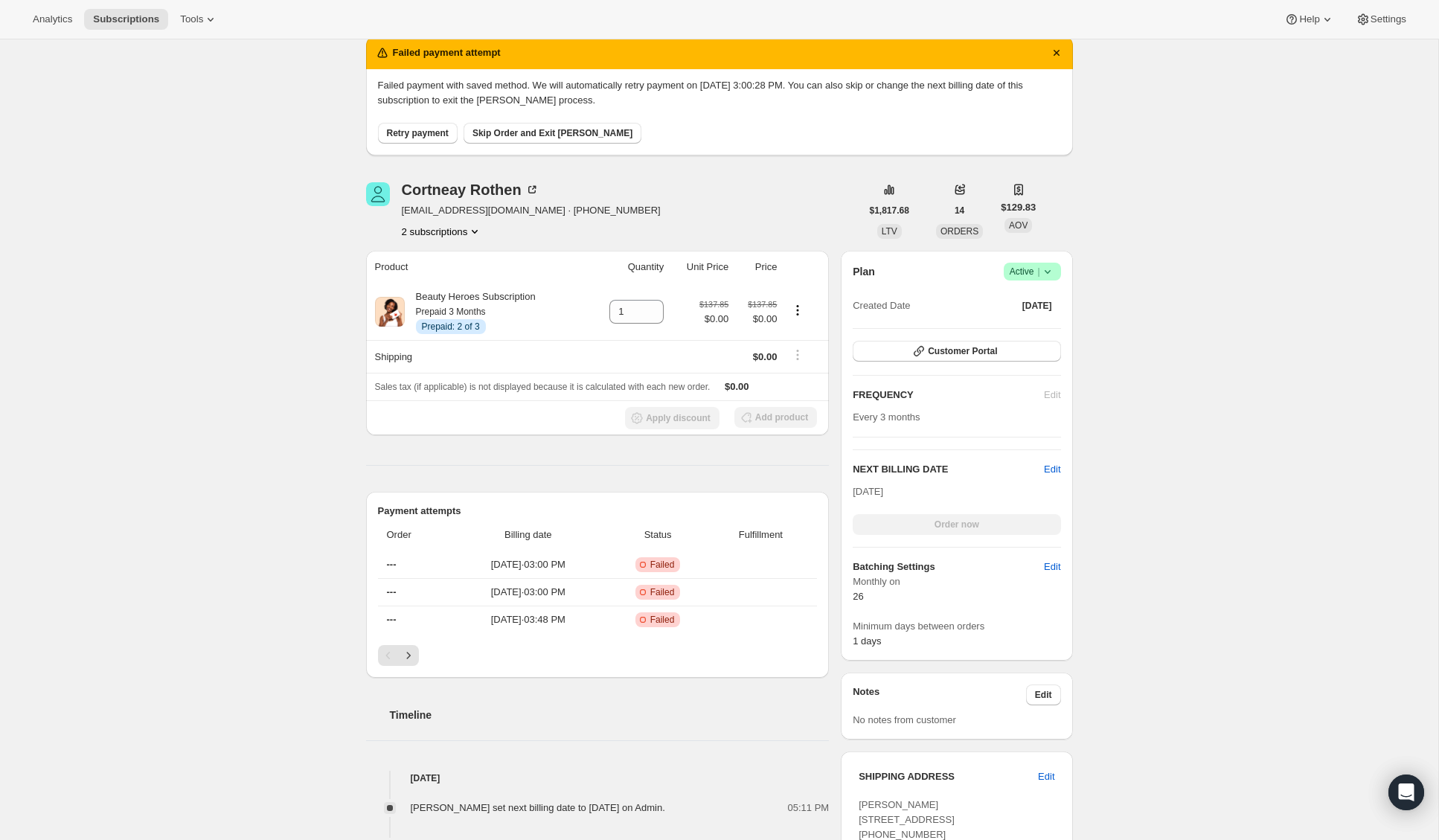
scroll to position [194, 0]
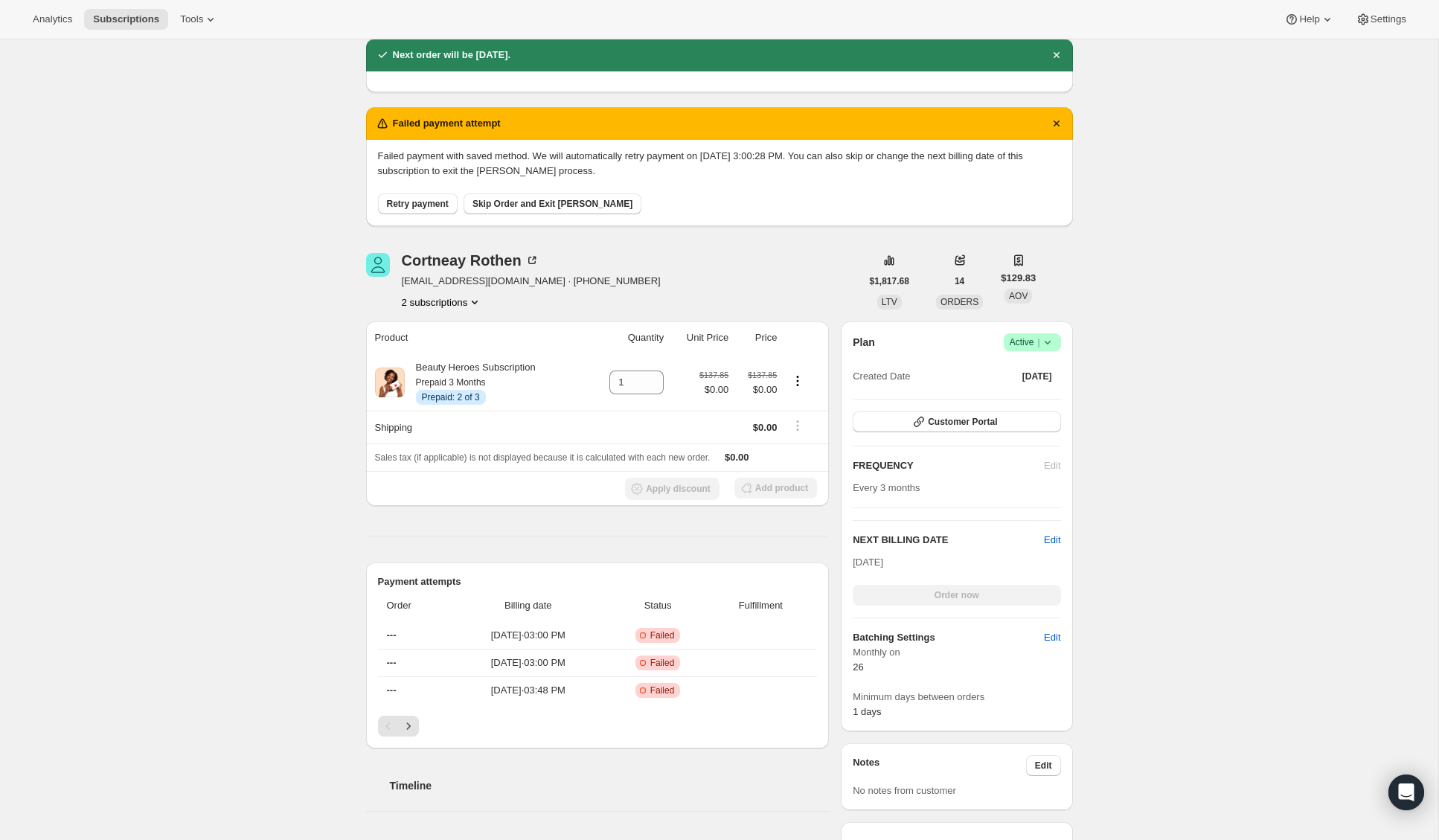
click at [422, 207] on span "Retry payment" at bounding box center [417, 204] width 61 height 12
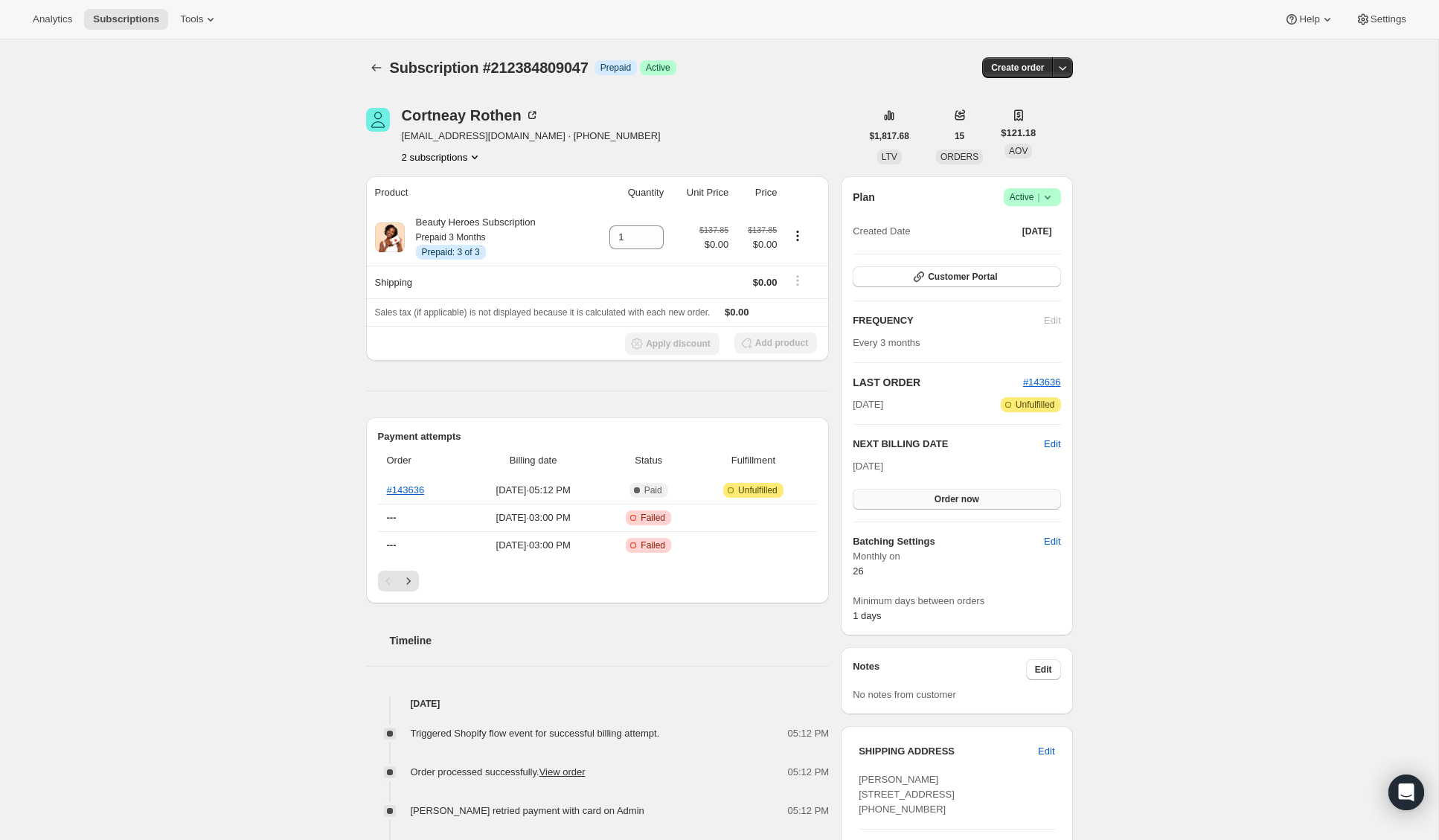
click at [954, 493] on span "Order now" at bounding box center [957, 500] width 45 height 12
click at [1019, 501] on button "Click to confirm" at bounding box center [957, 500] width 207 height 21
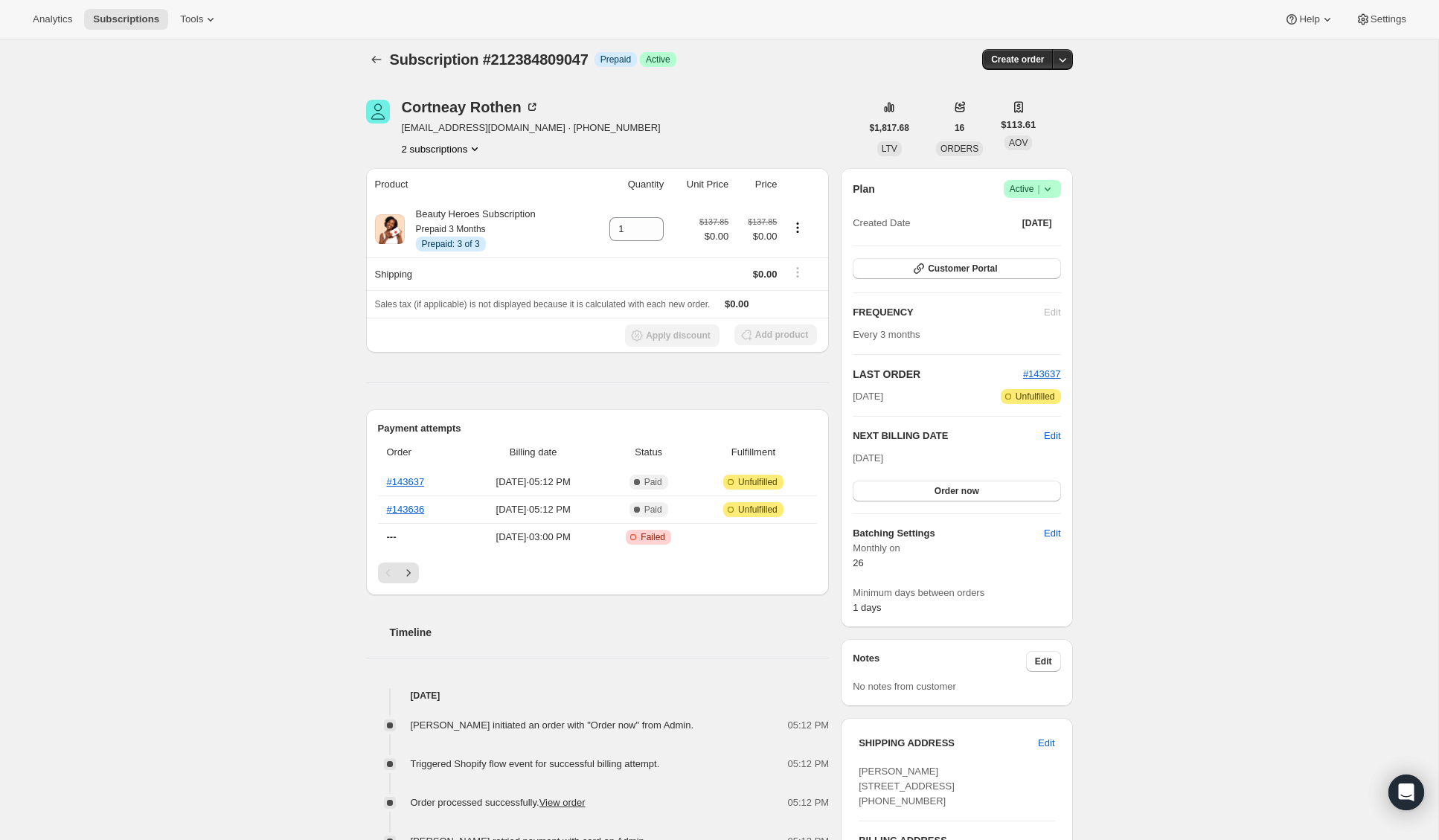
scroll to position [10, 0]
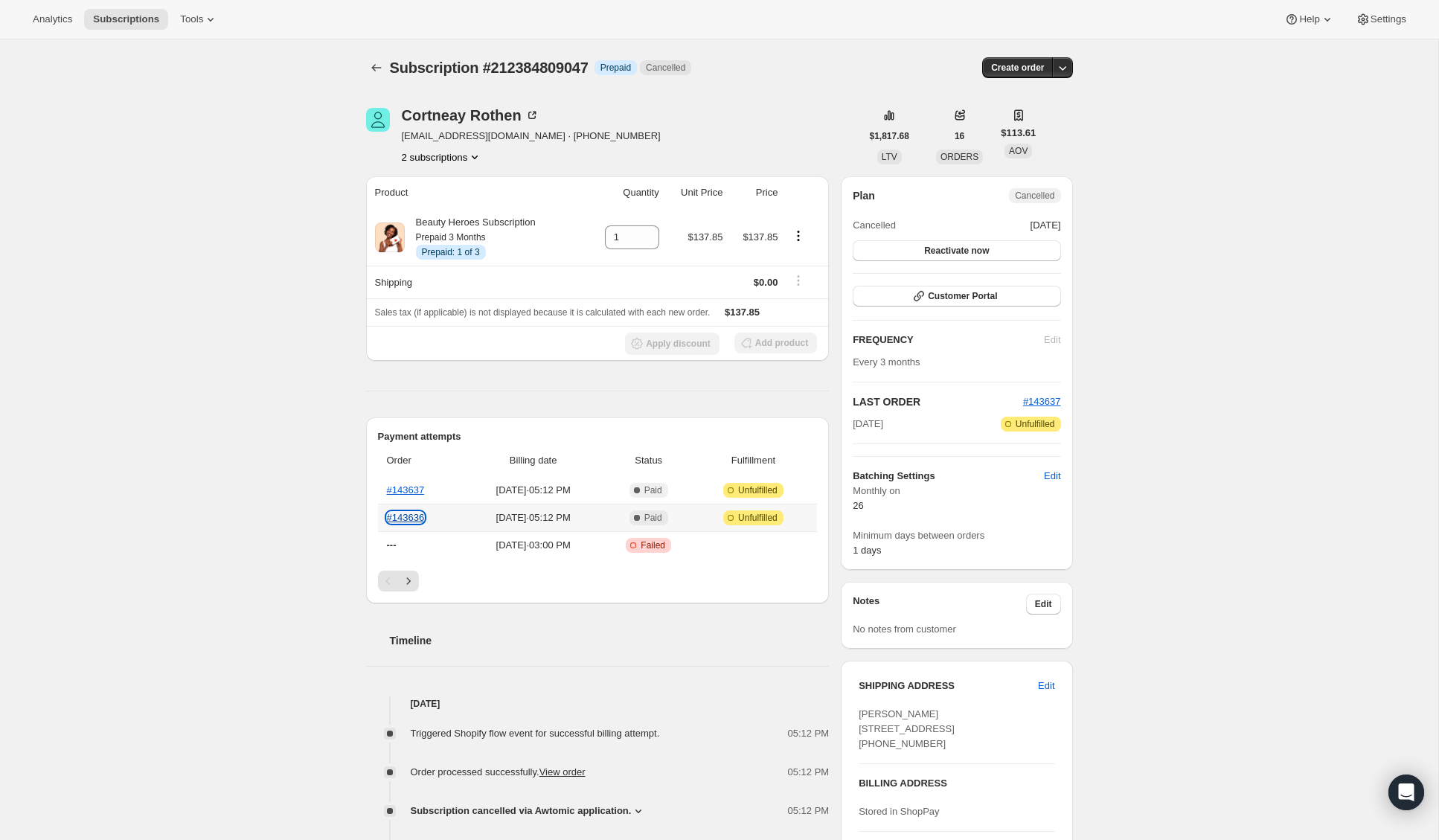
click at [414, 512] on link "#143636" at bounding box center [406, 517] width 38 height 11
click at [409, 517] on link "#143636" at bounding box center [406, 517] width 38 height 11
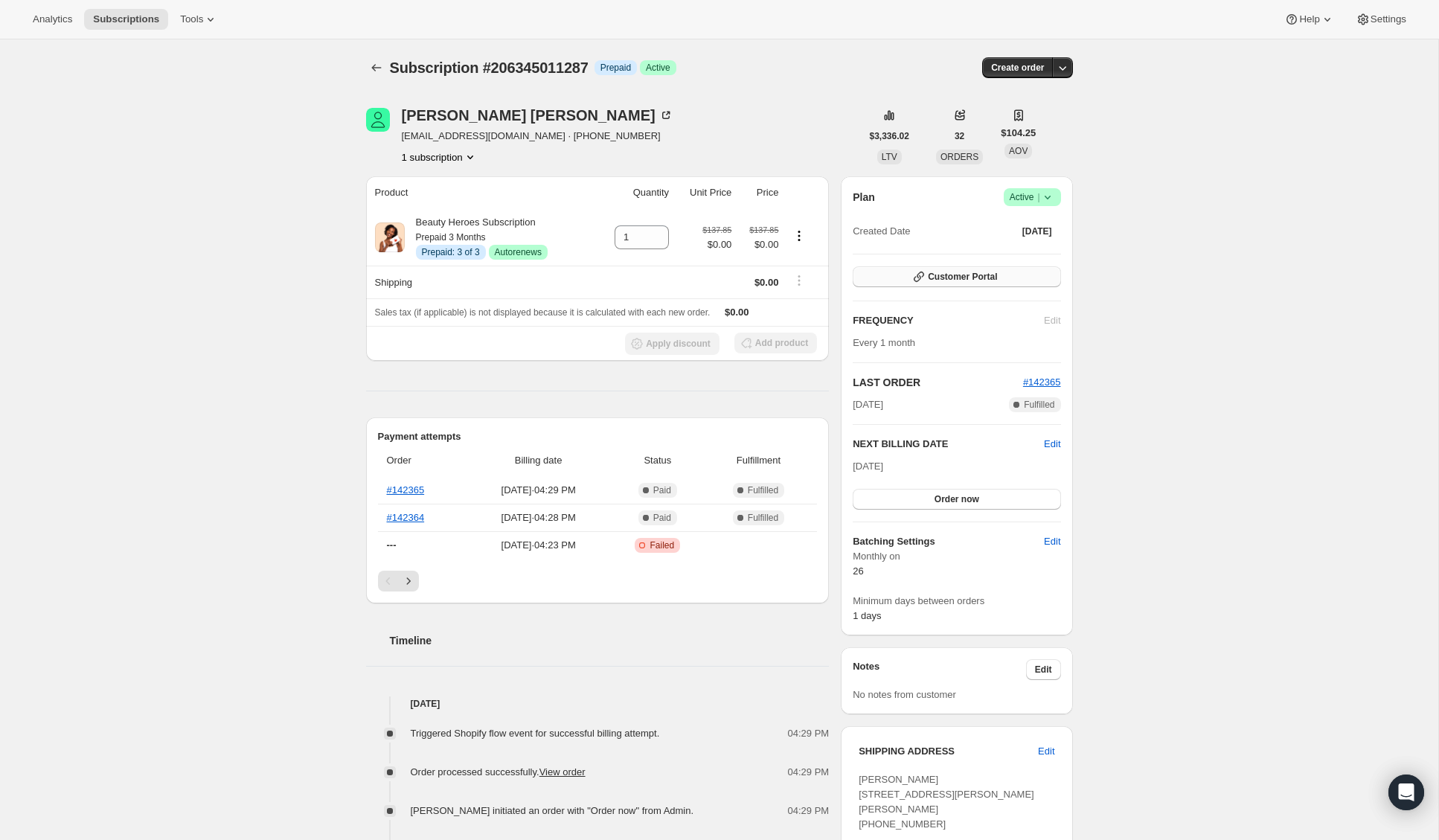
click at [1003, 274] on button "Customer Portal" at bounding box center [957, 277] width 207 height 21
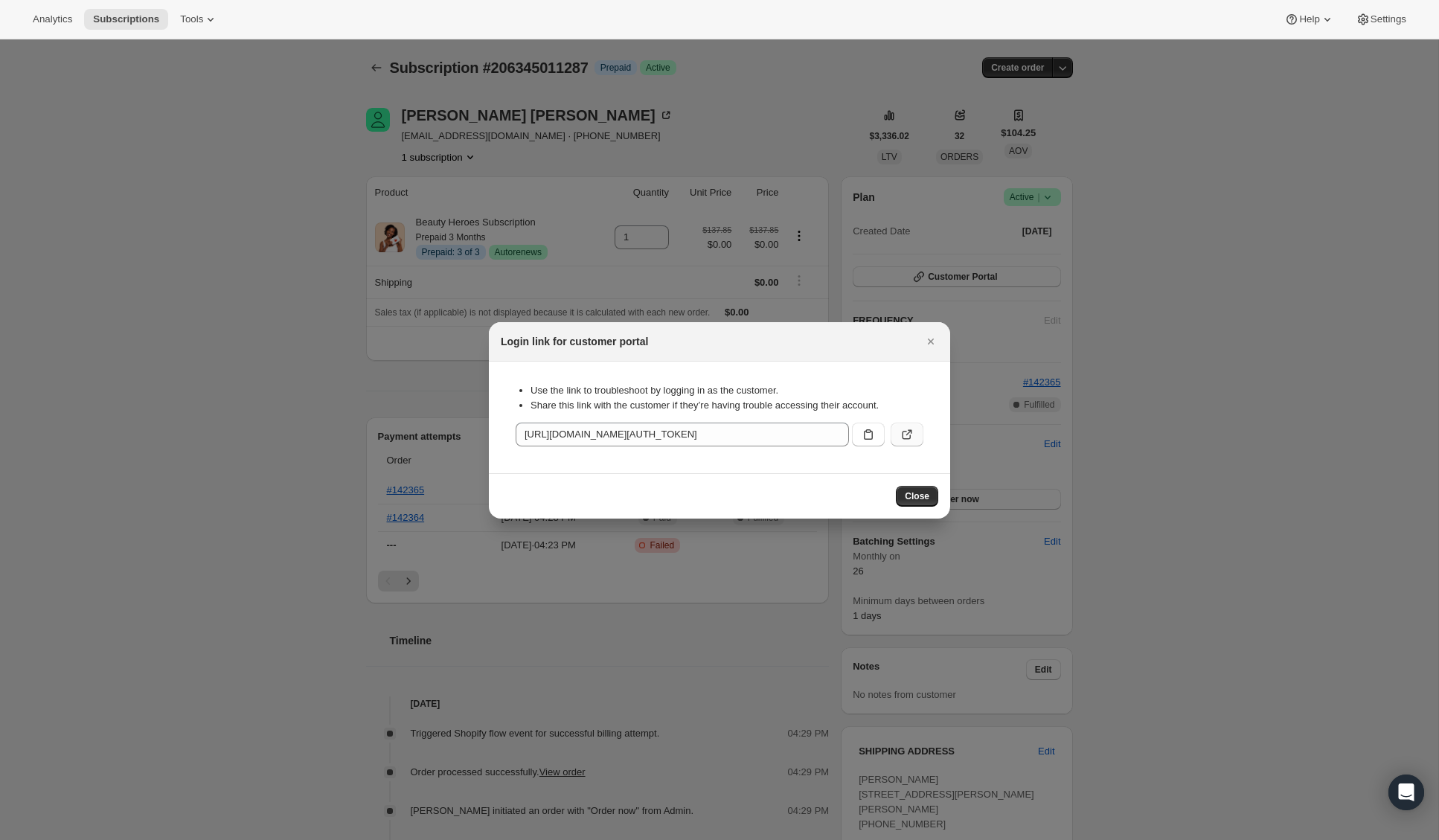
click at [901, 442] on button ":rbv:" at bounding box center [907, 435] width 33 height 24
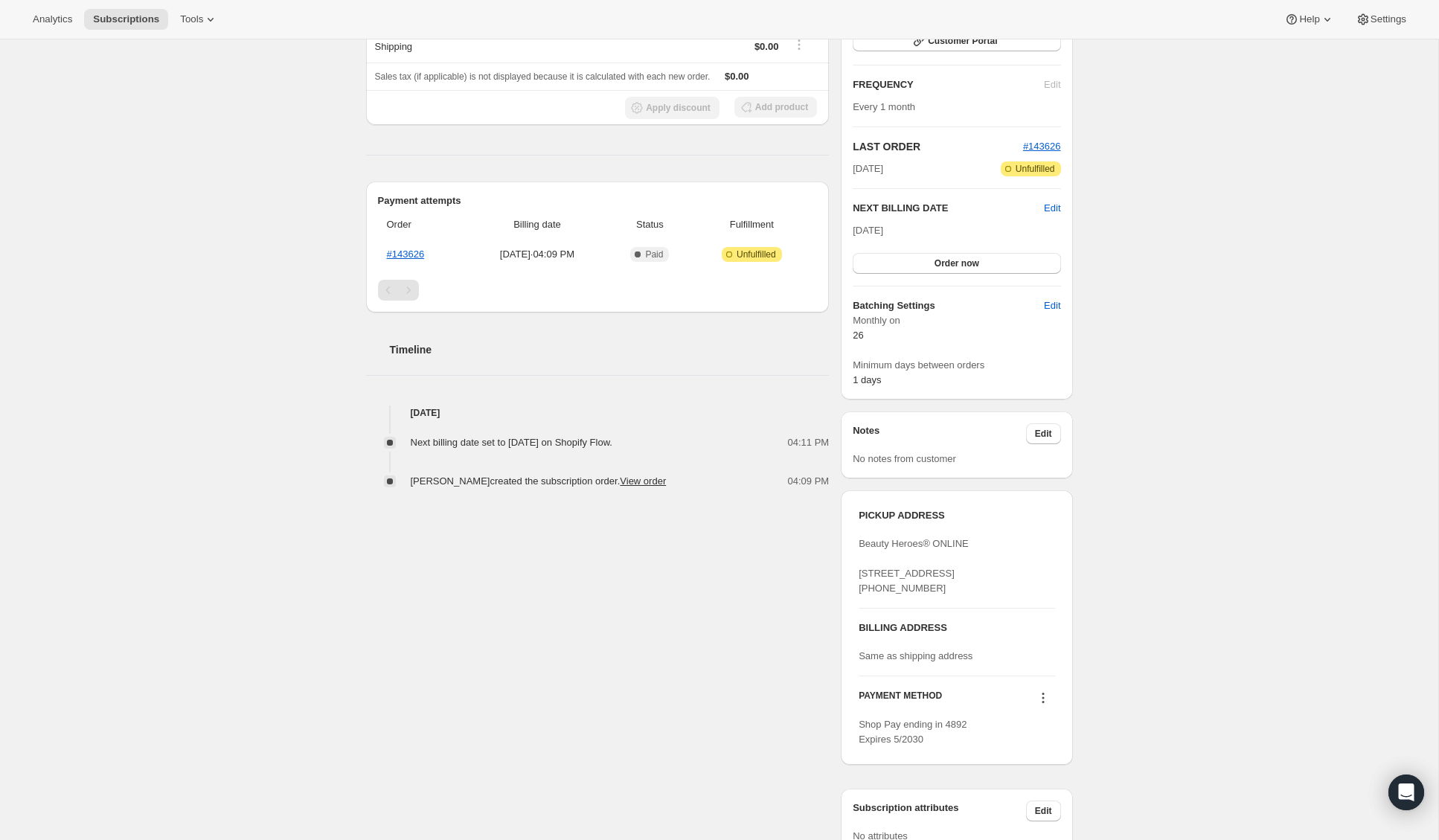
scroll to position [87, 0]
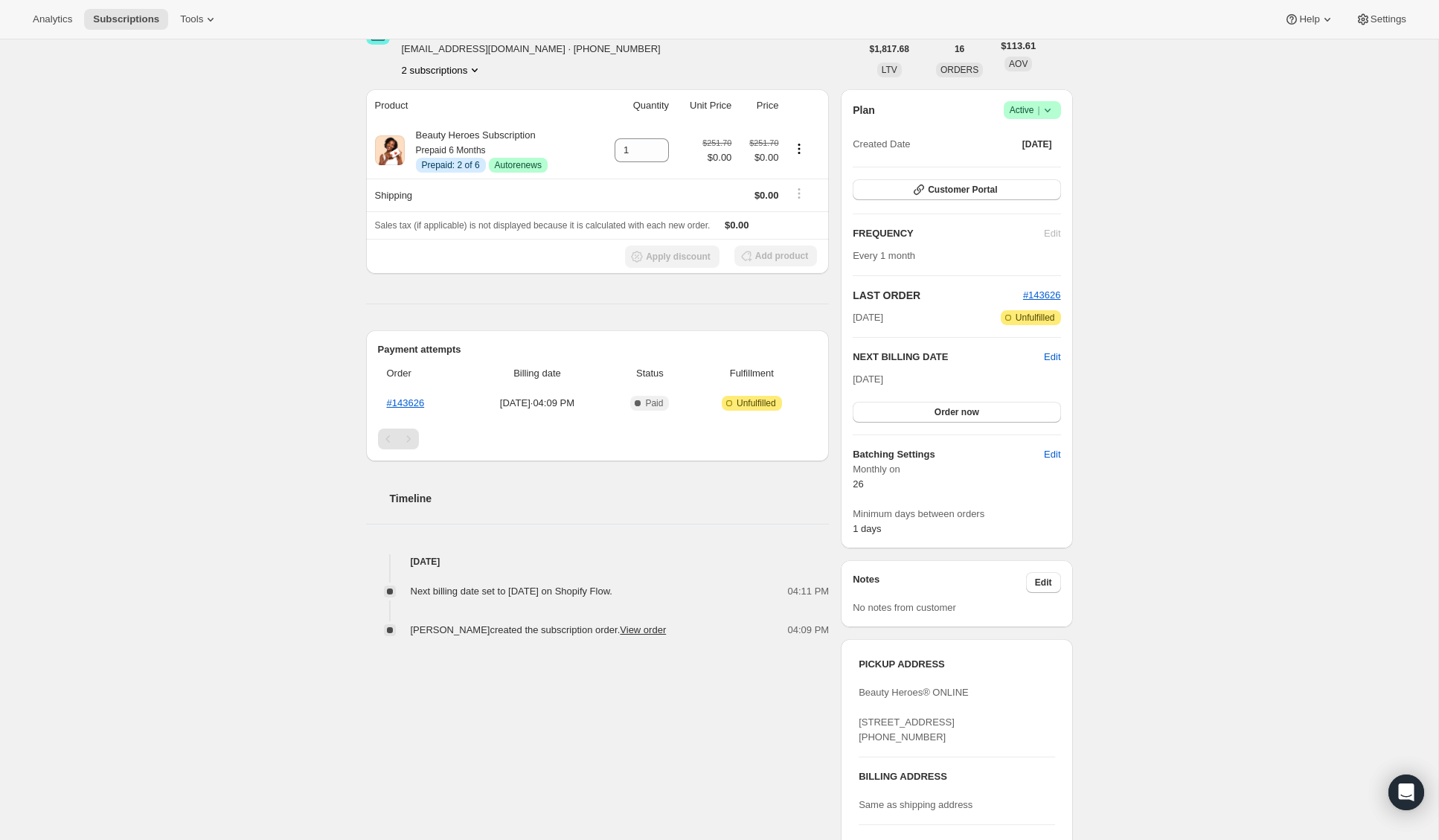
click at [433, 76] on button "2 subscriptions" at bounding box center [443, 69] width 81 height 15
click at [433, 101] on span "212384809047" at bounding box center [417, 98] width 65 height 11
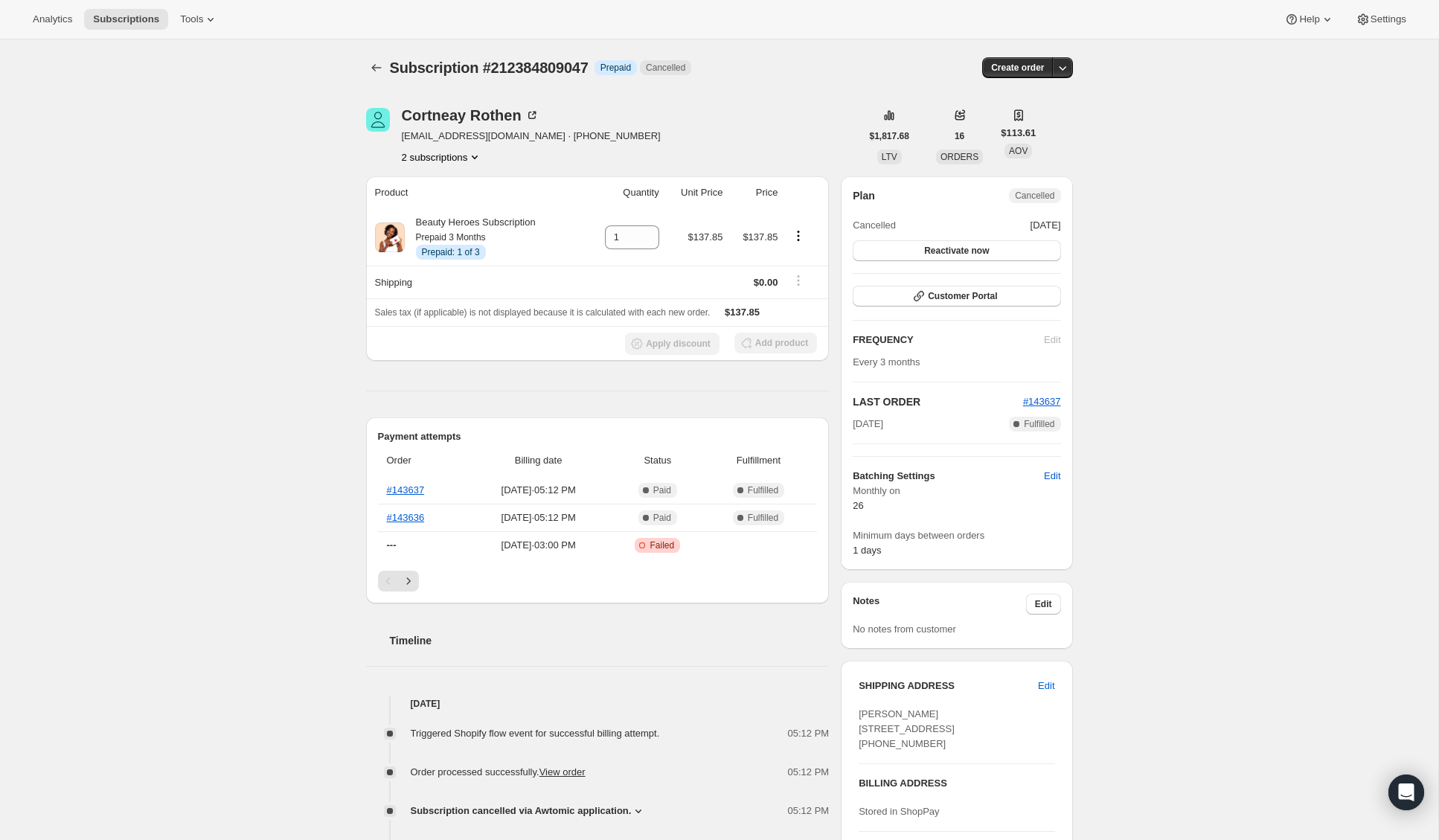
click at [449, 158] on button "2 subscriptions" at bounding box center [443, 156] width 81 height 15
click at [431, 209] on span "216359927895" at bounding box center [417, 210] width 65 height 11
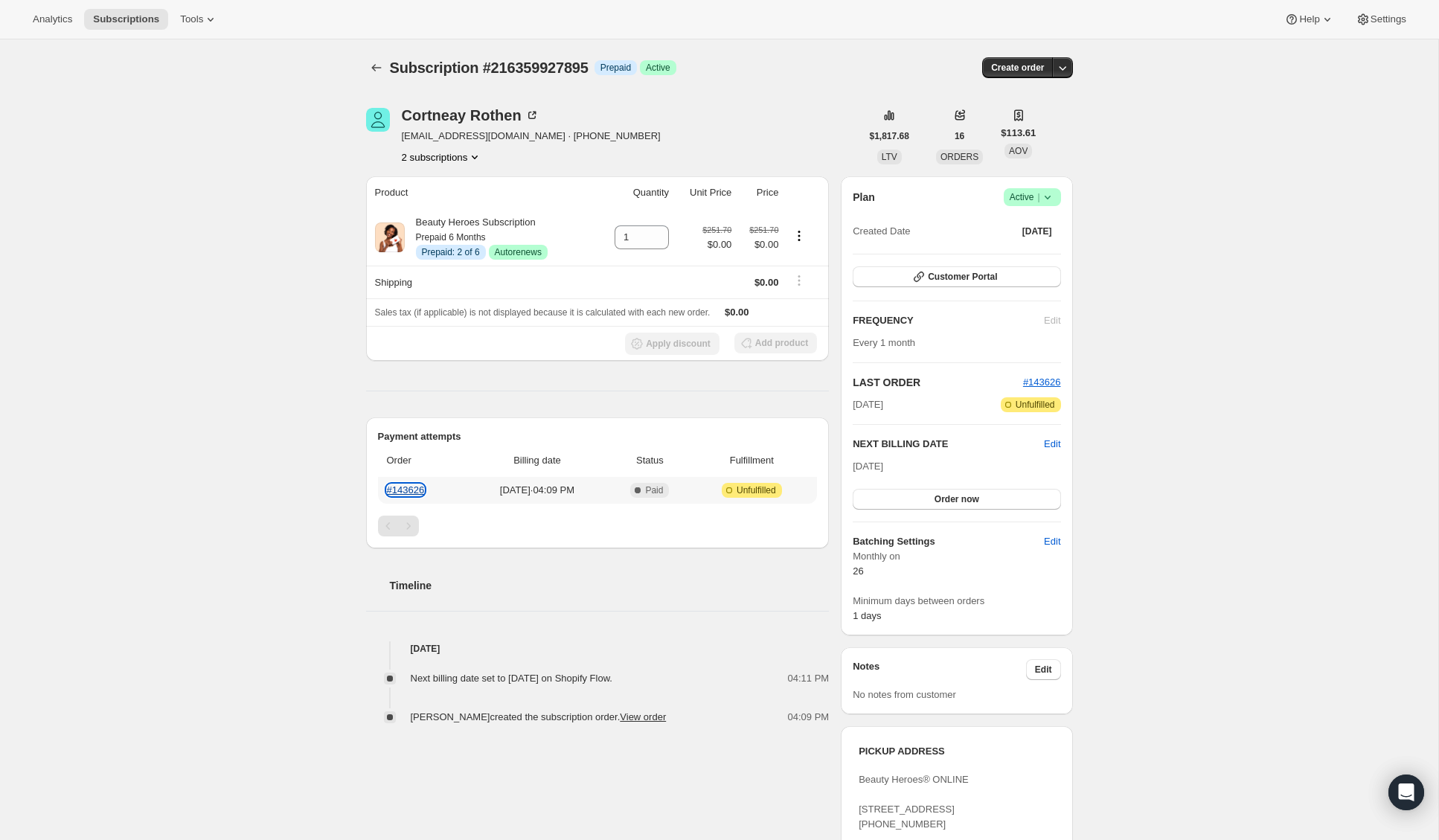
click at [417, 490] on link "#143626" at bounding box center [406, 490] width 38 height 11
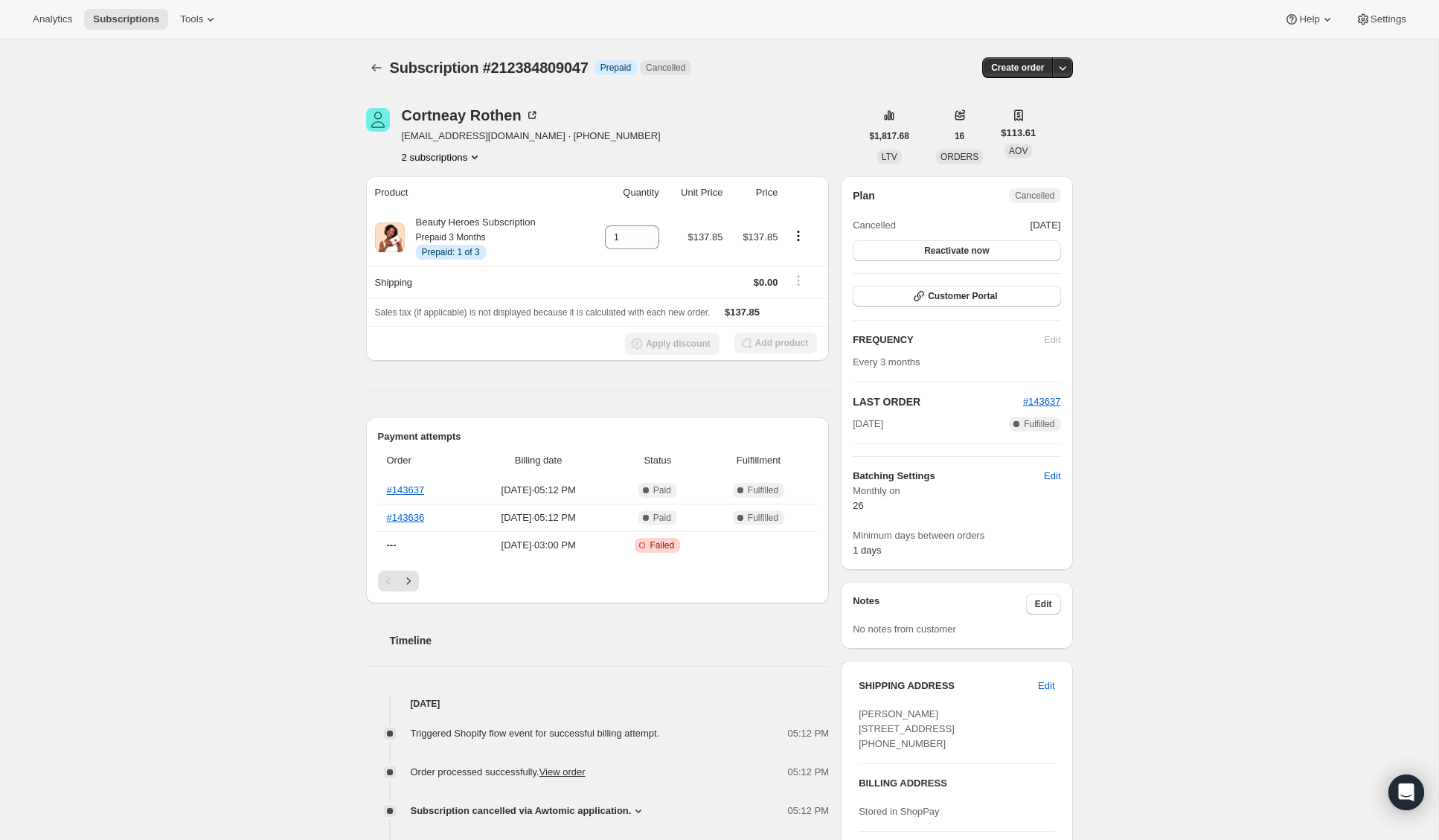
click at [442, 158] on button "2 subscriptions" at bounding box center [443, 156] width 81 height 15
click at [443, 206] on span "216359927895" at bounding box center [417, 210] width 65 height 11
